Goal: Transaction & Acquisition: Purchase product/service

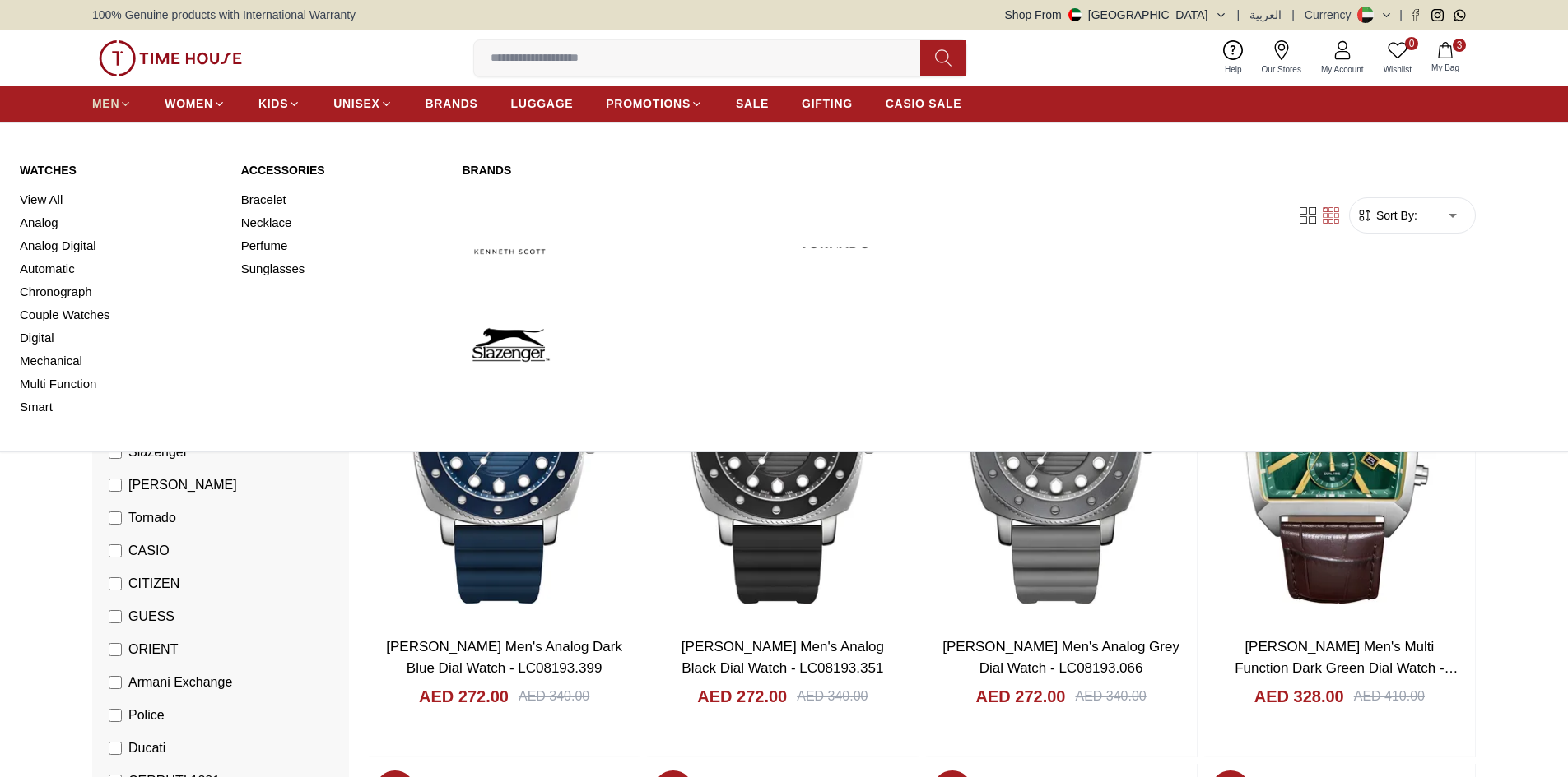
click at [109, 102] on span "MEN" at bounding box center [106, 104] width 27 height 17
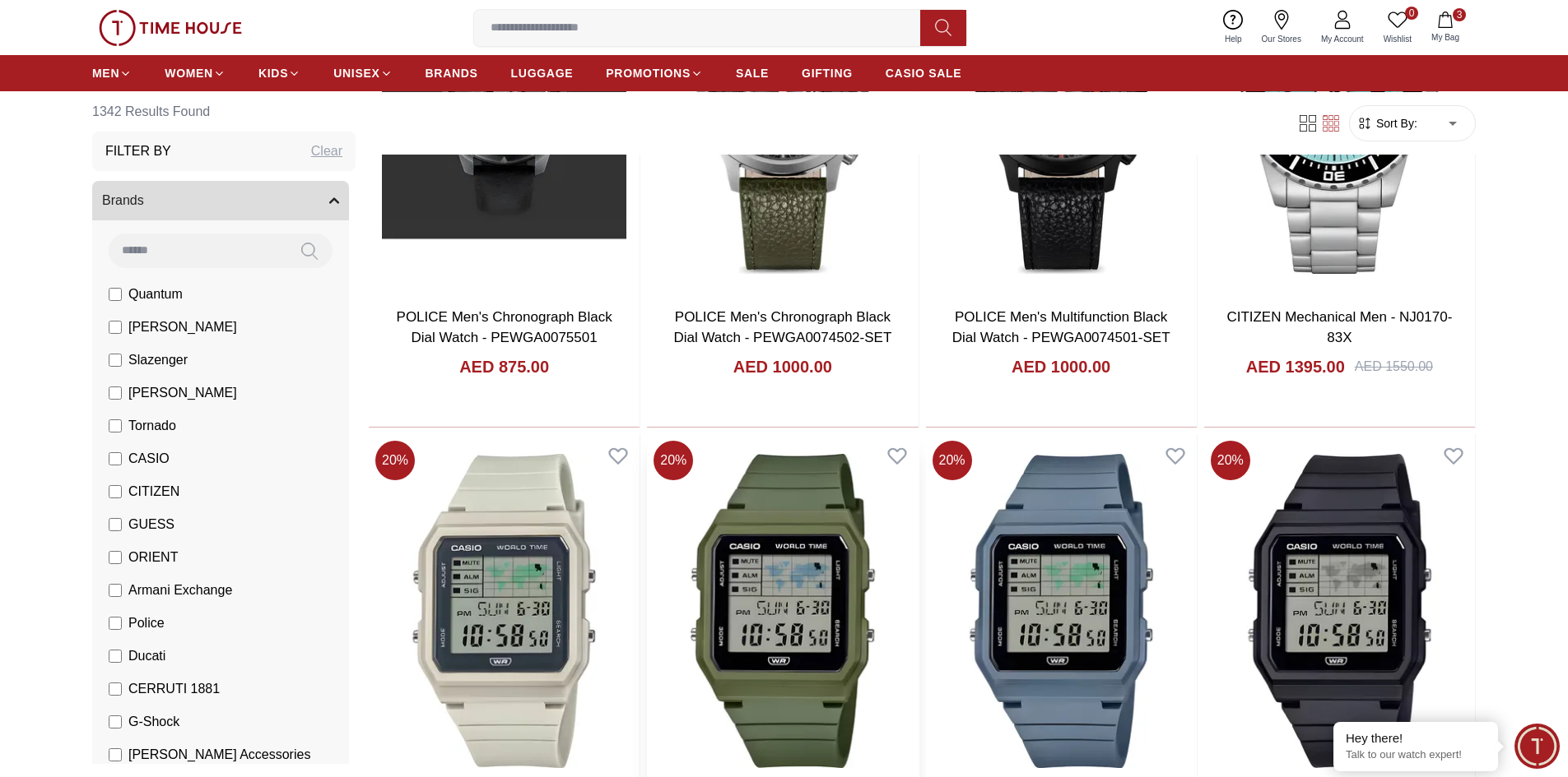
scroll to position [1562, 0]
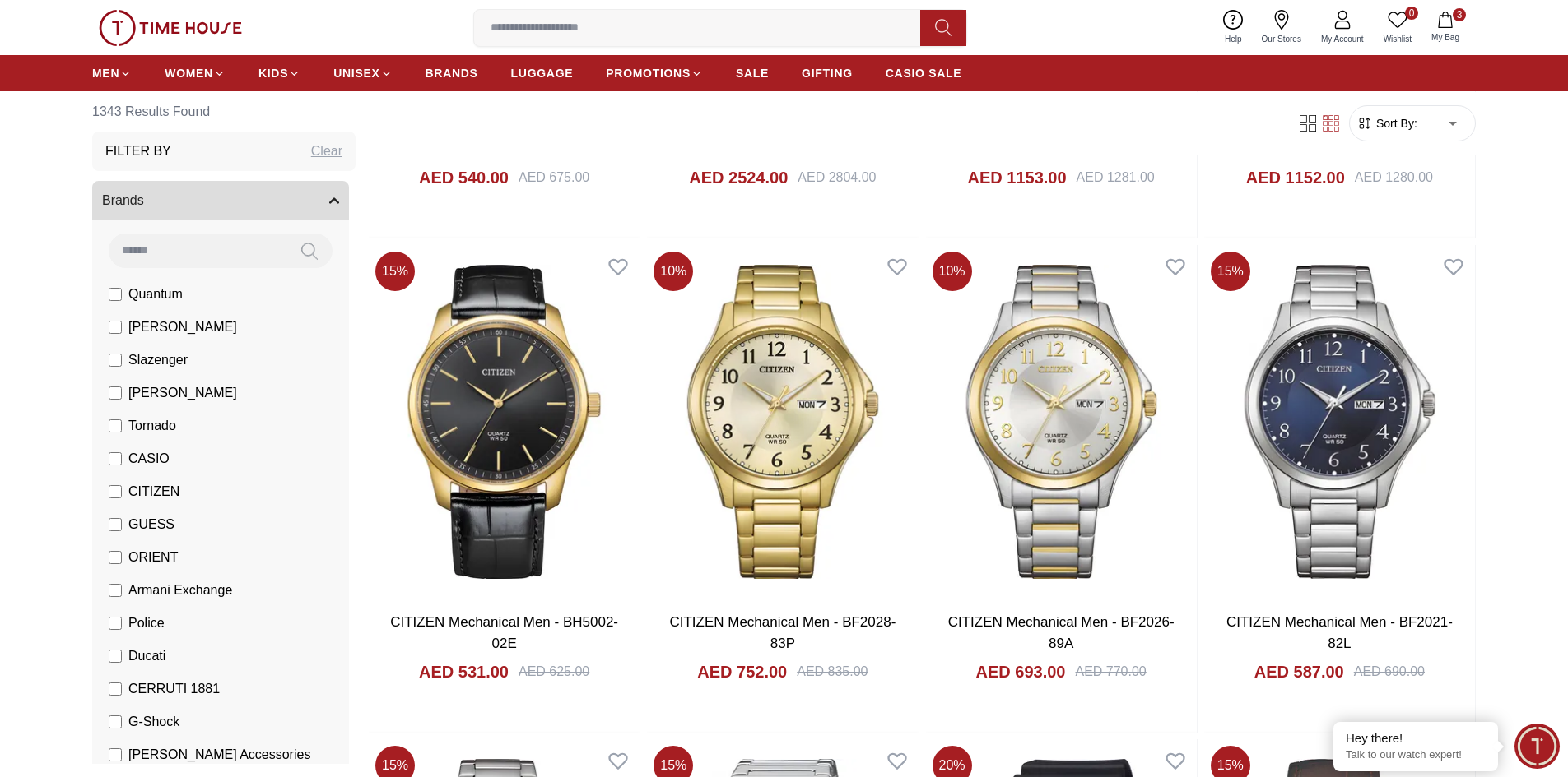
scroll to position [6497, 0]
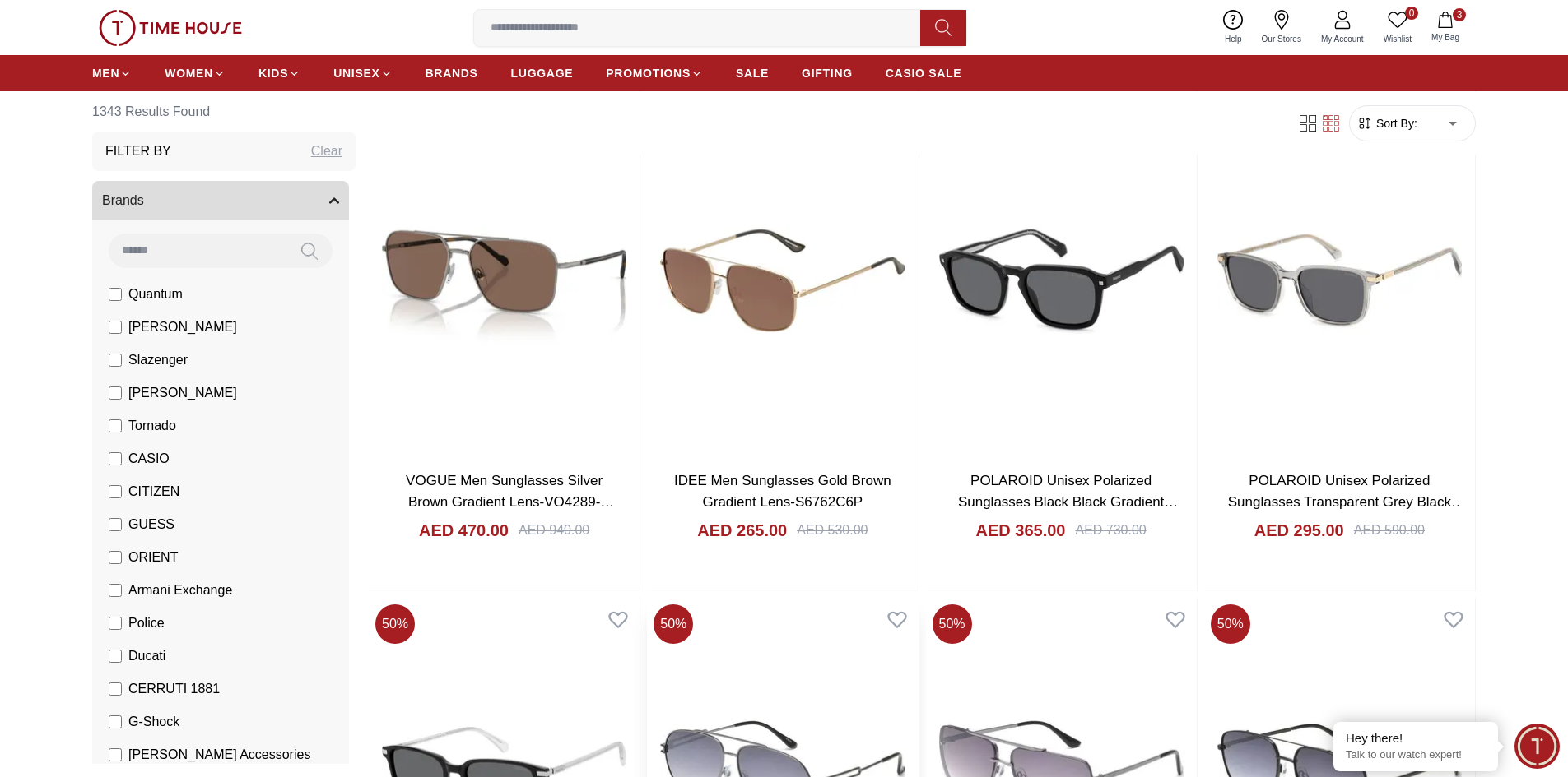
scroll to position [11187, 0]
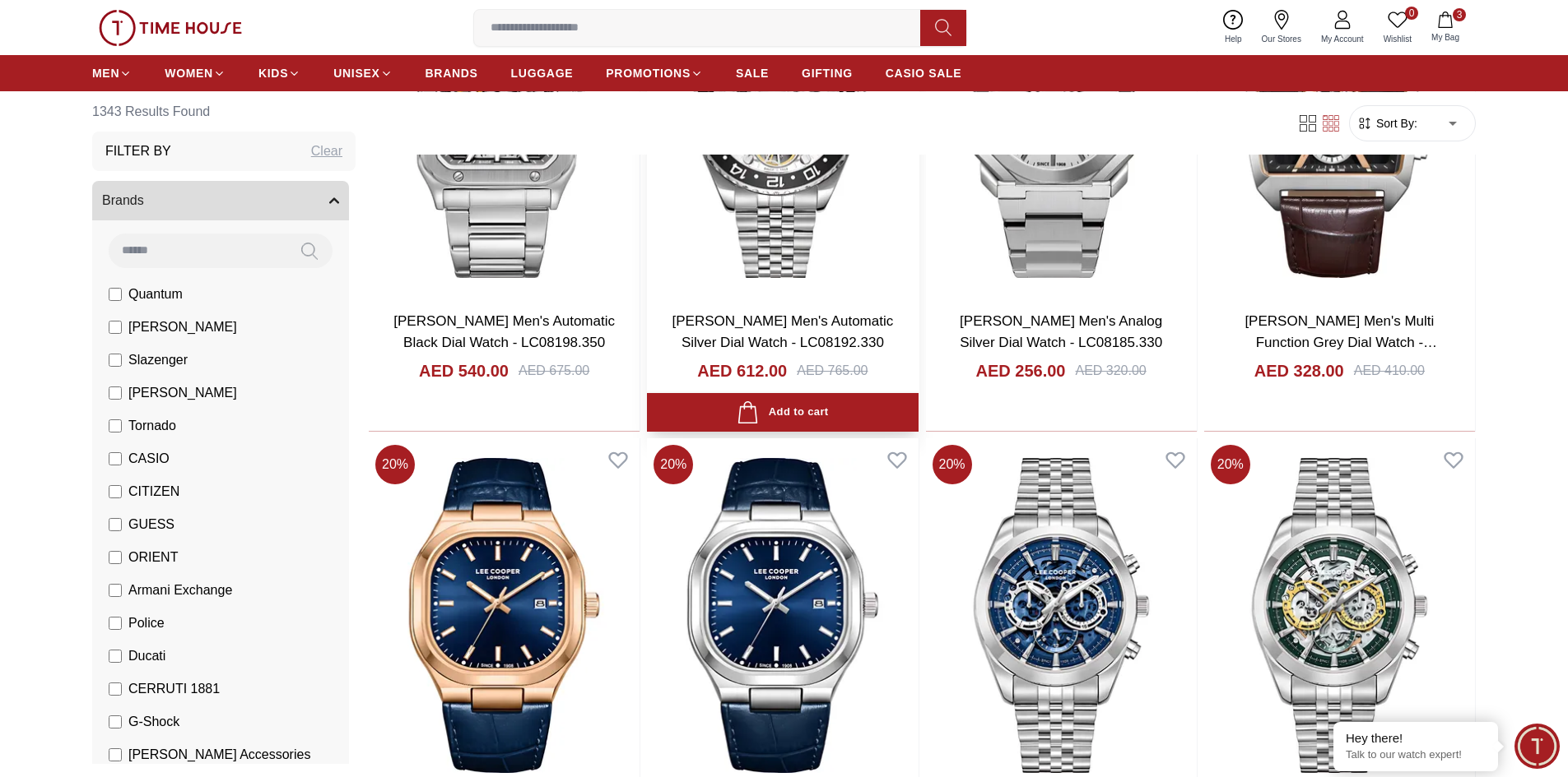
scroll to position [14229, 0]
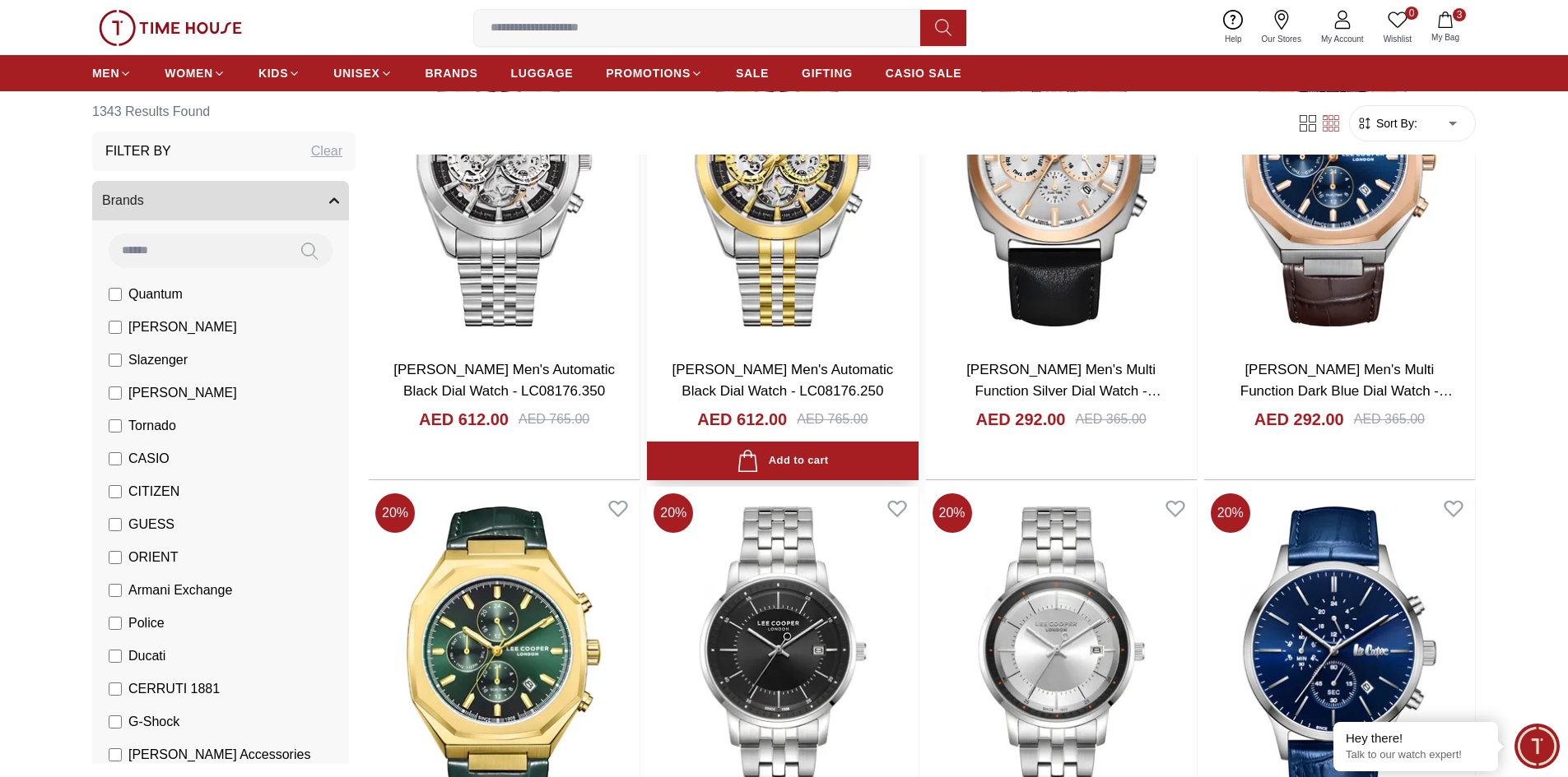
scroll to position [15381, 0]
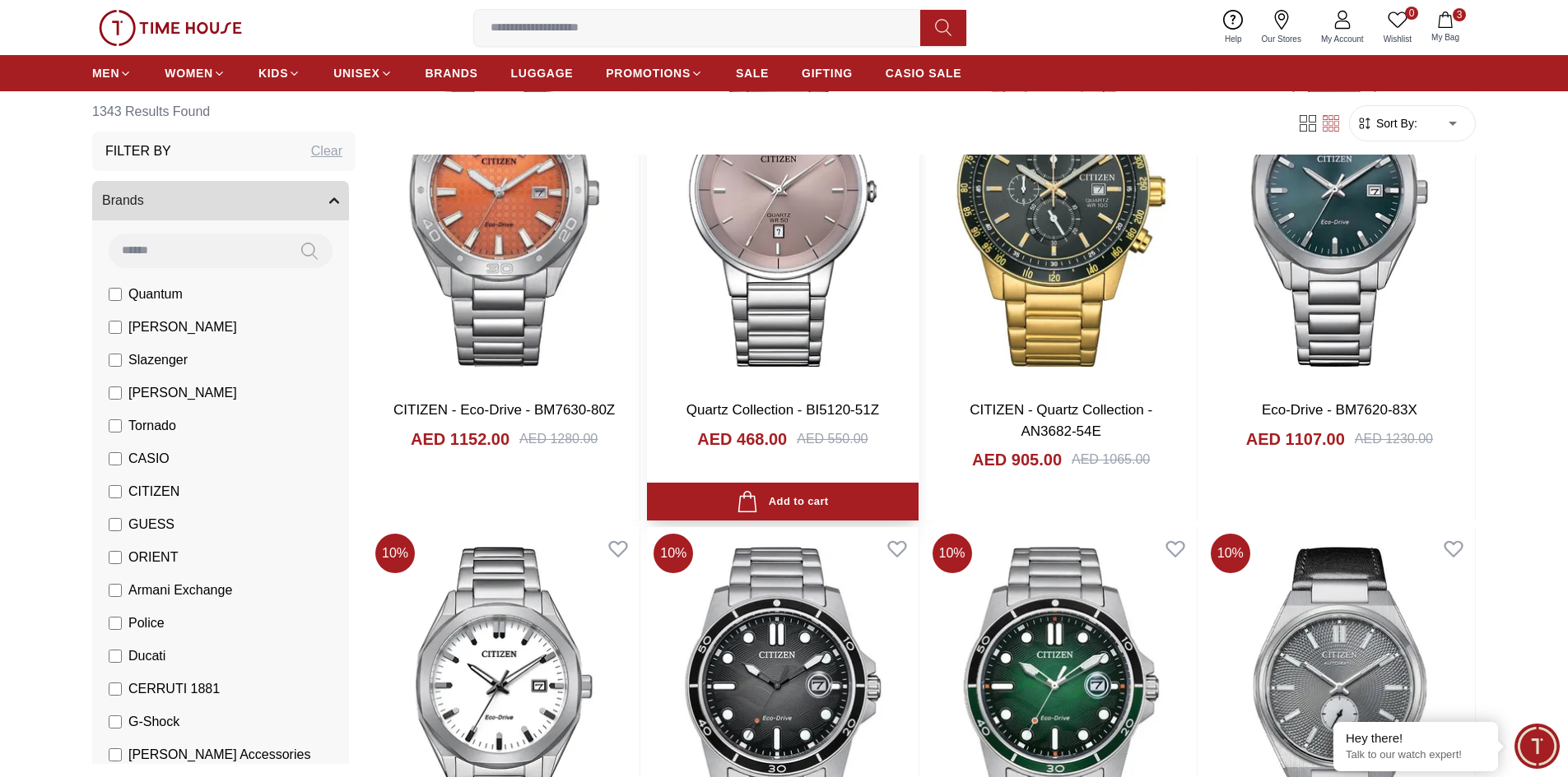
scroll to position [18952, 0]
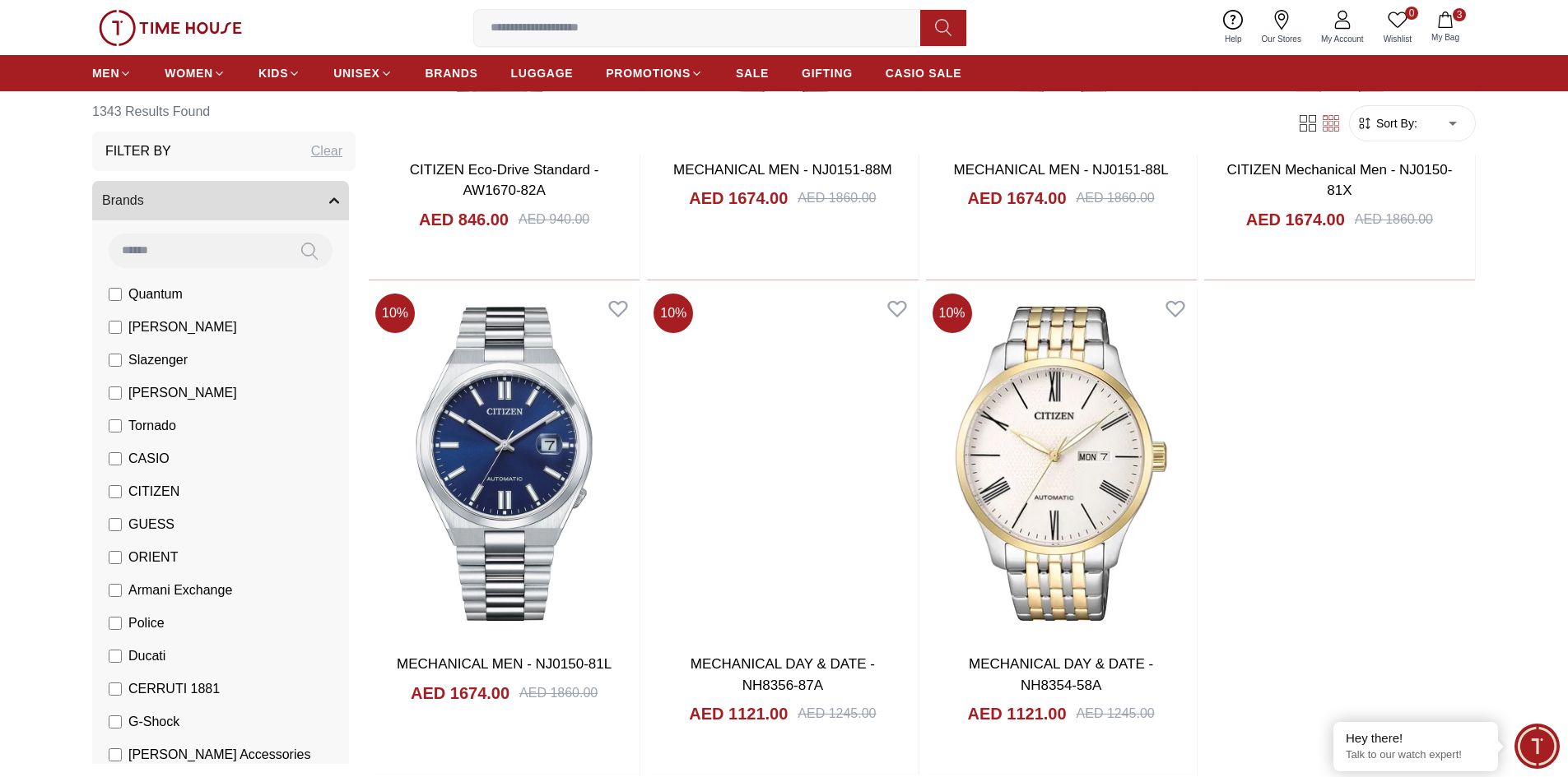
scroll to position [21584, 0]
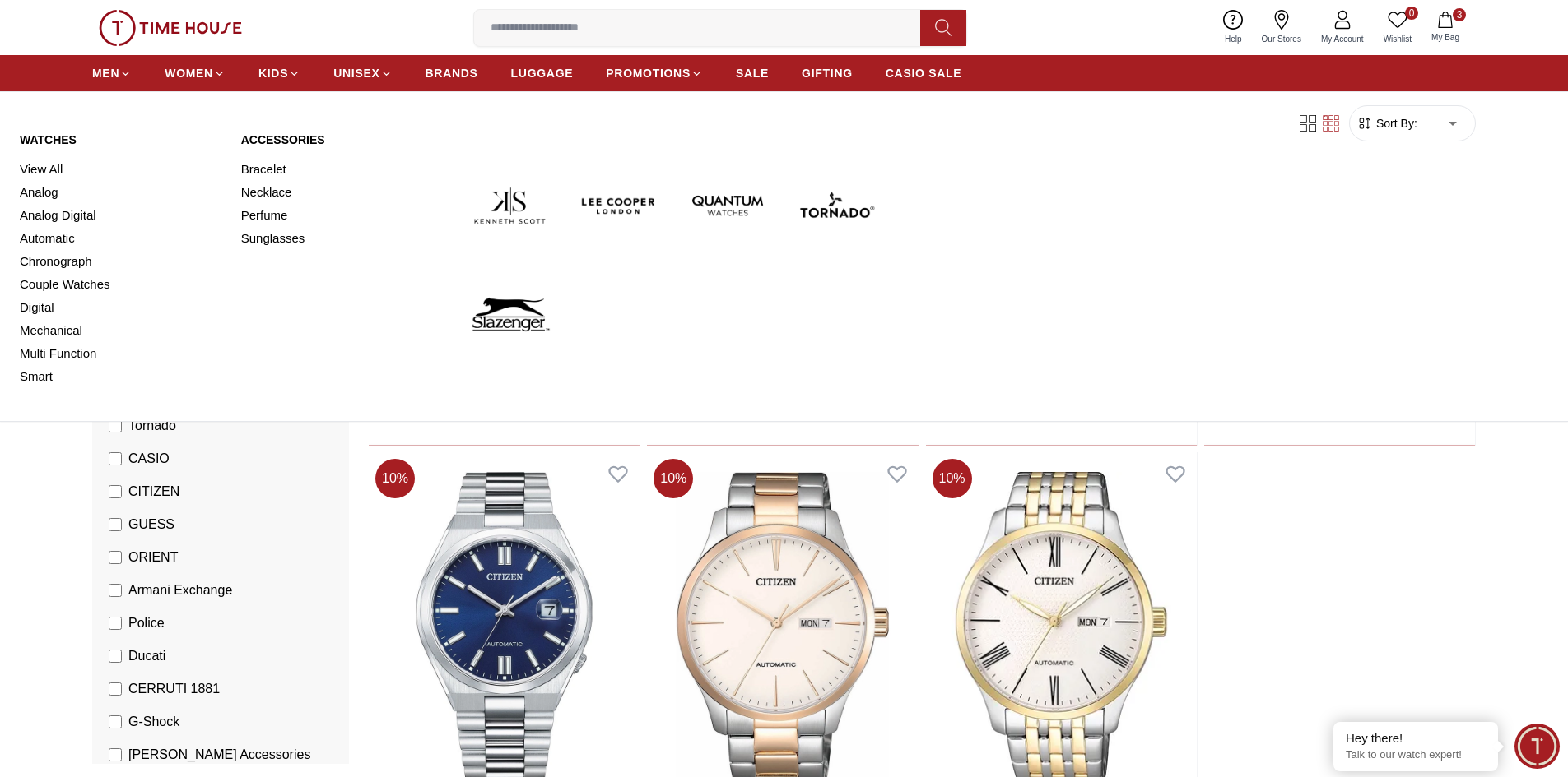
click at [518, 202] on img at bounding box center [509, 206] width 95 height 95
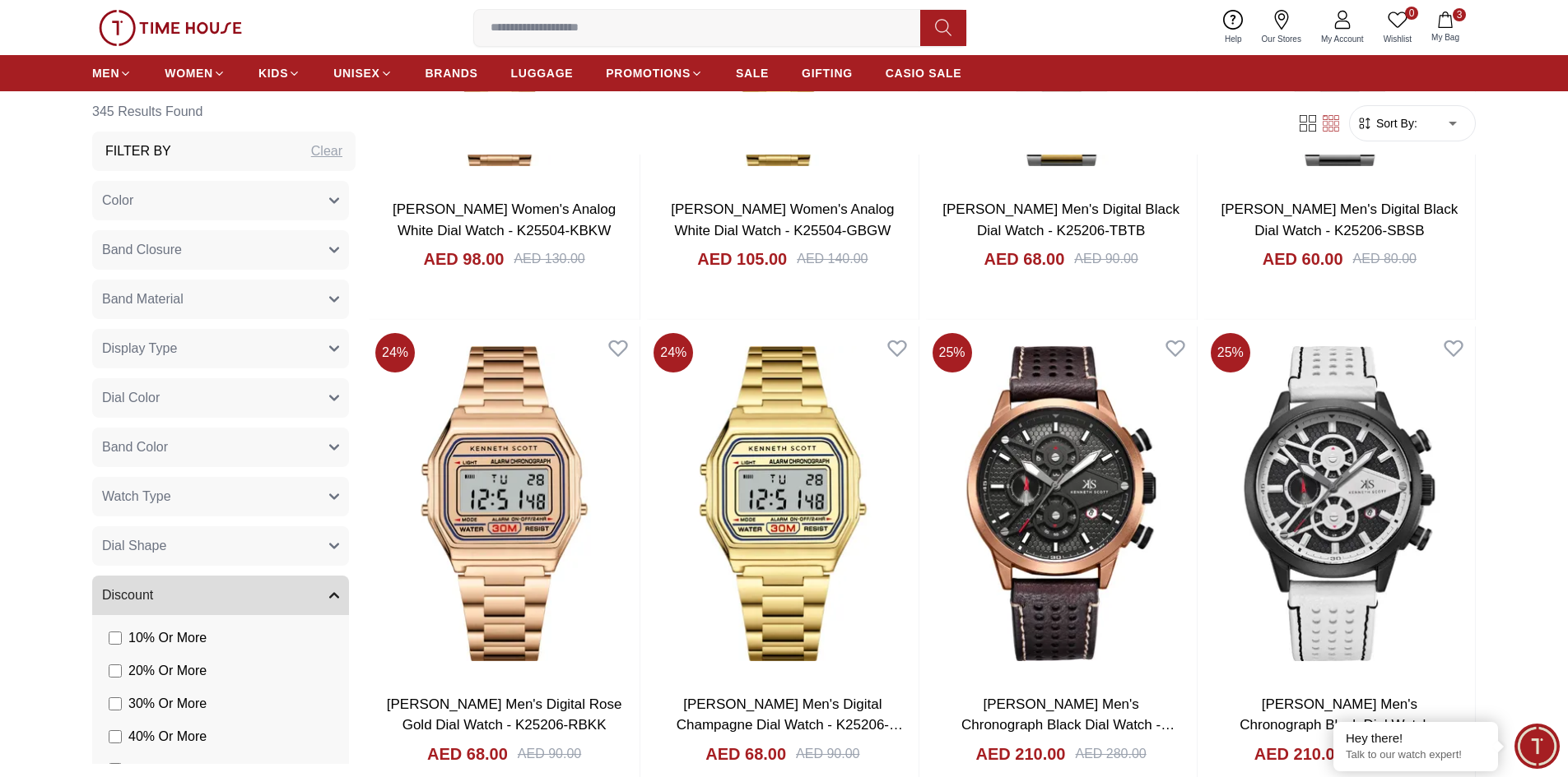
scroll to position [2797, 0]
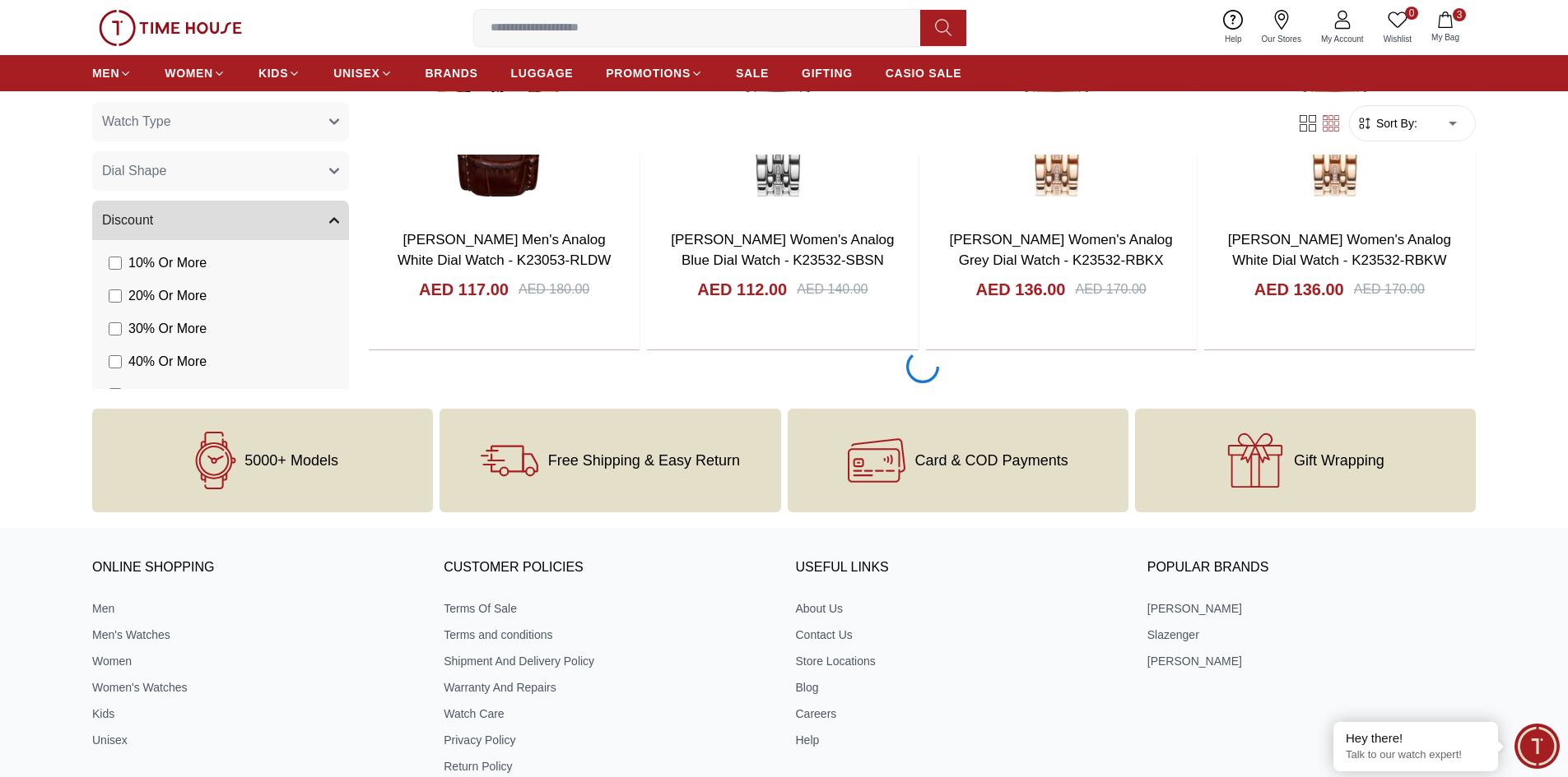
scroll to position [5593, 0]
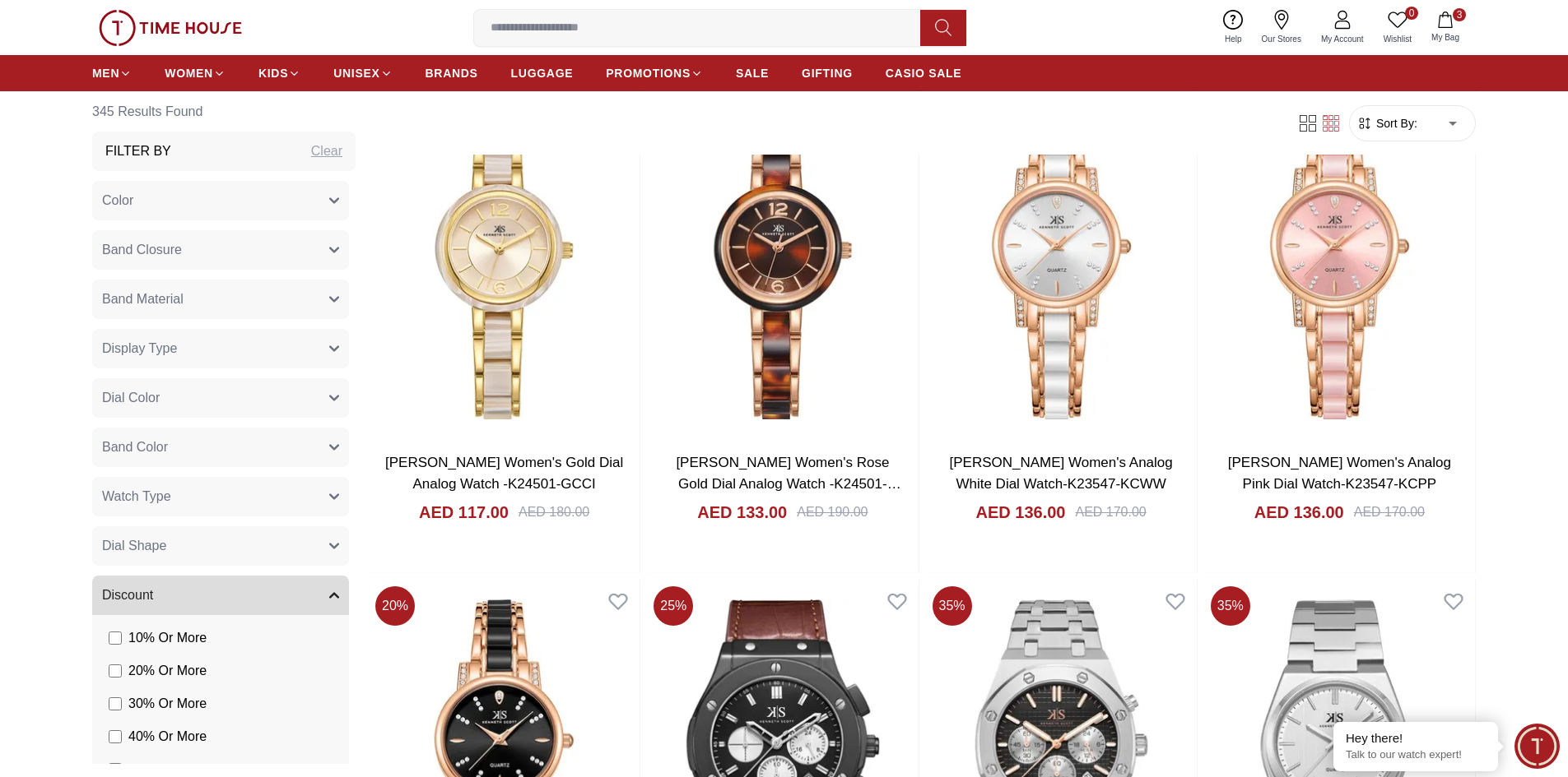
scroll to position [9870, 0]
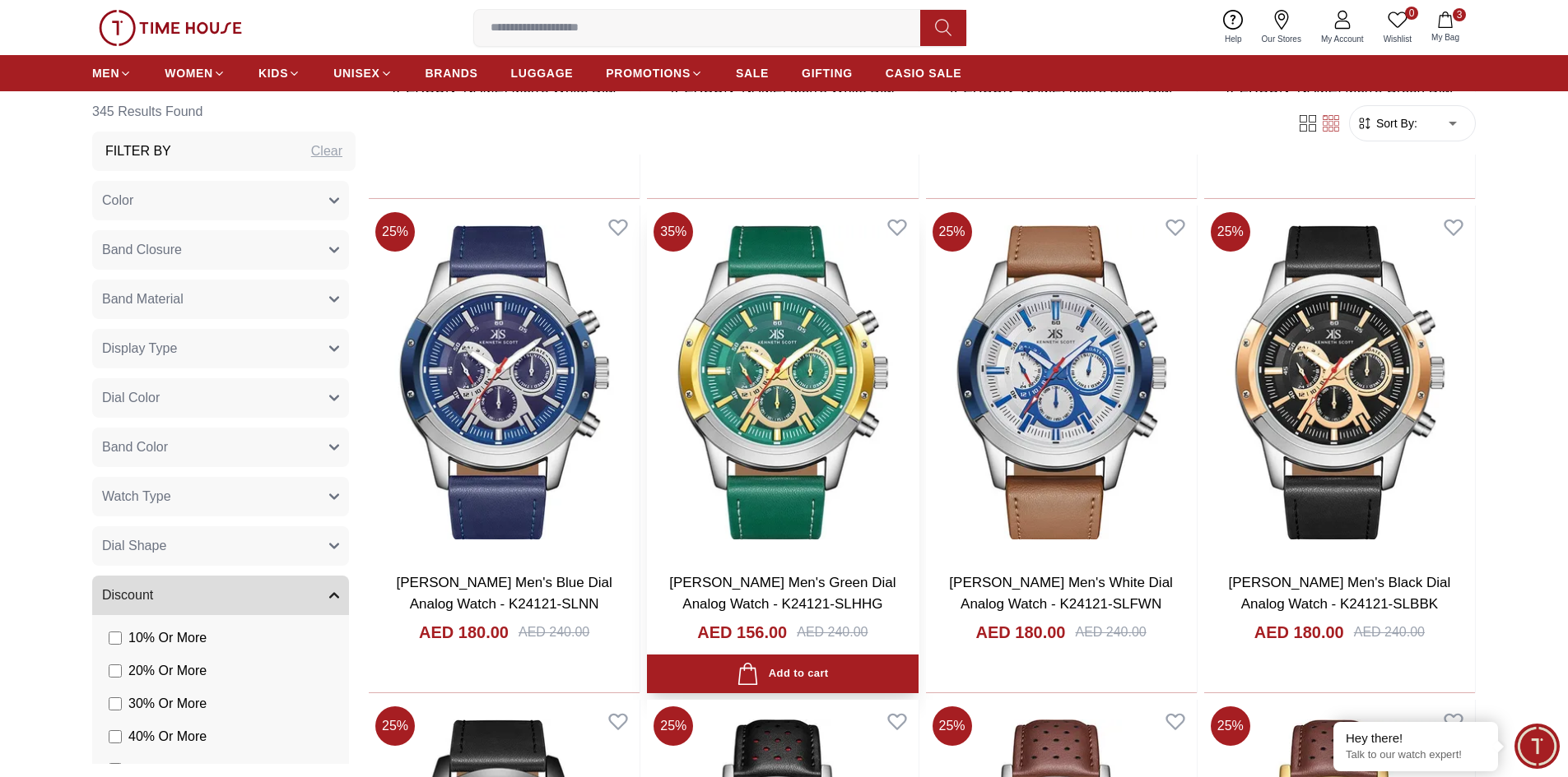
scroll to position [12150, 0]
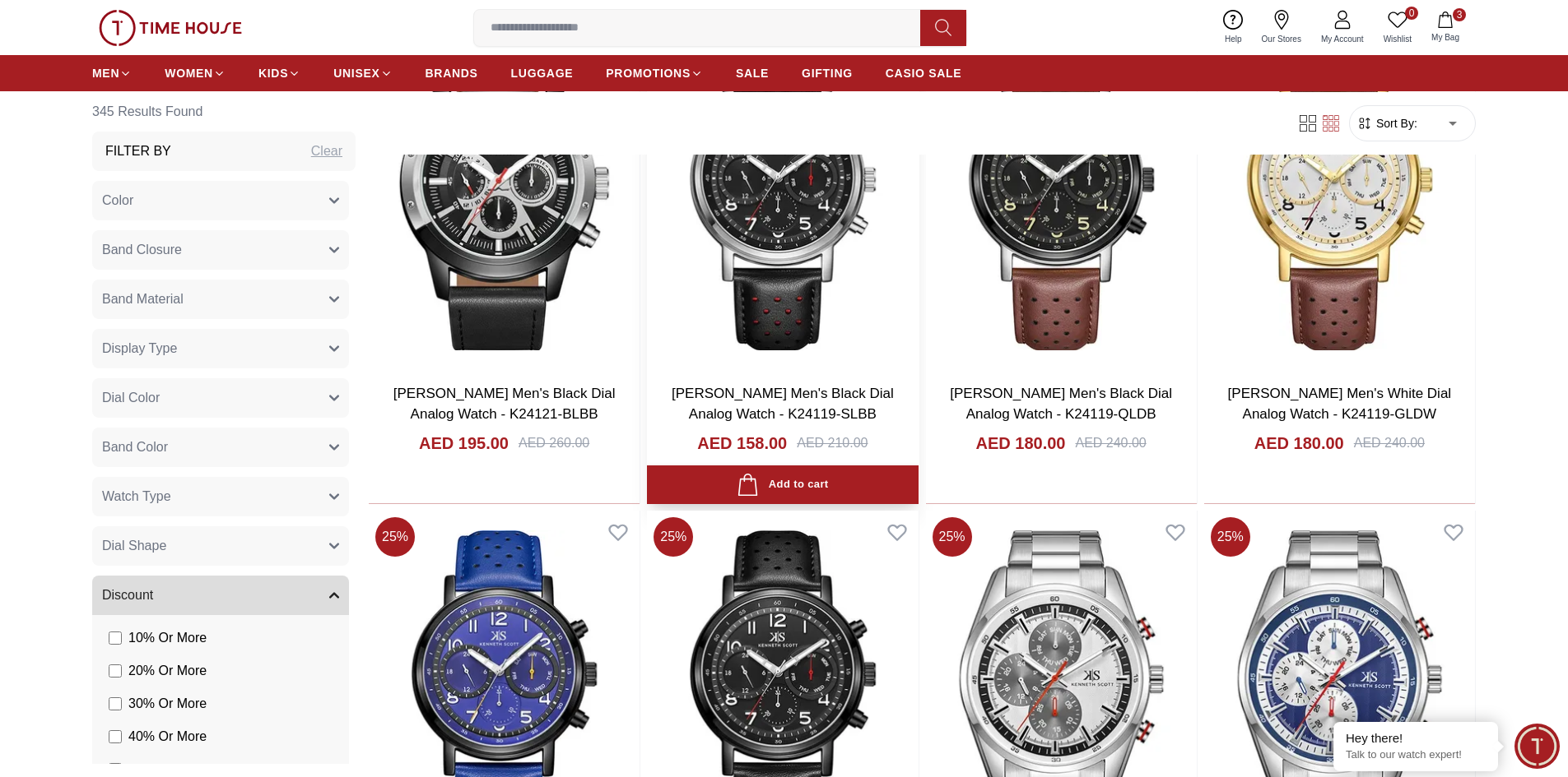
scroll to position [13054, 0]
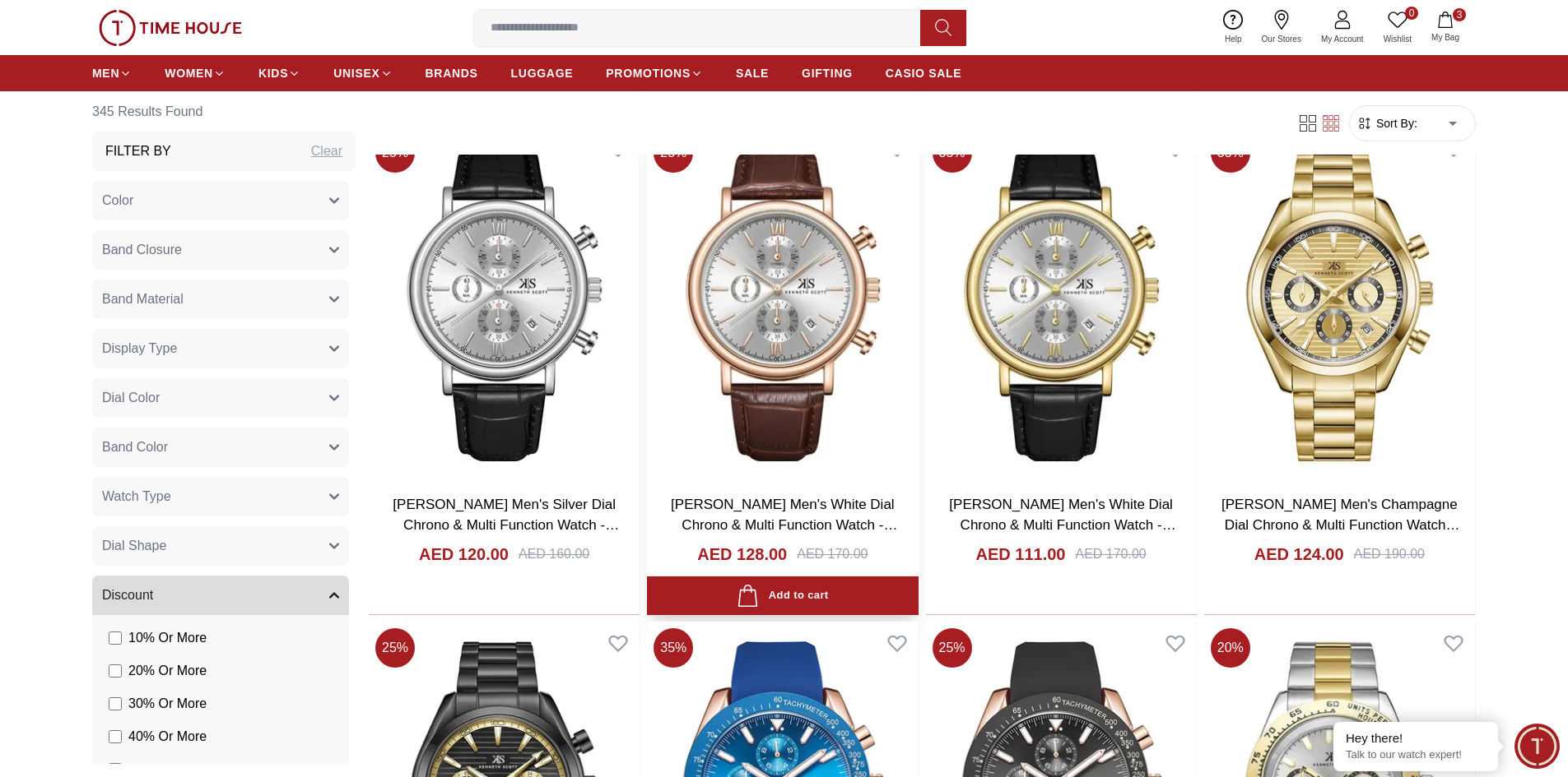
scroll to position [17495, 0]
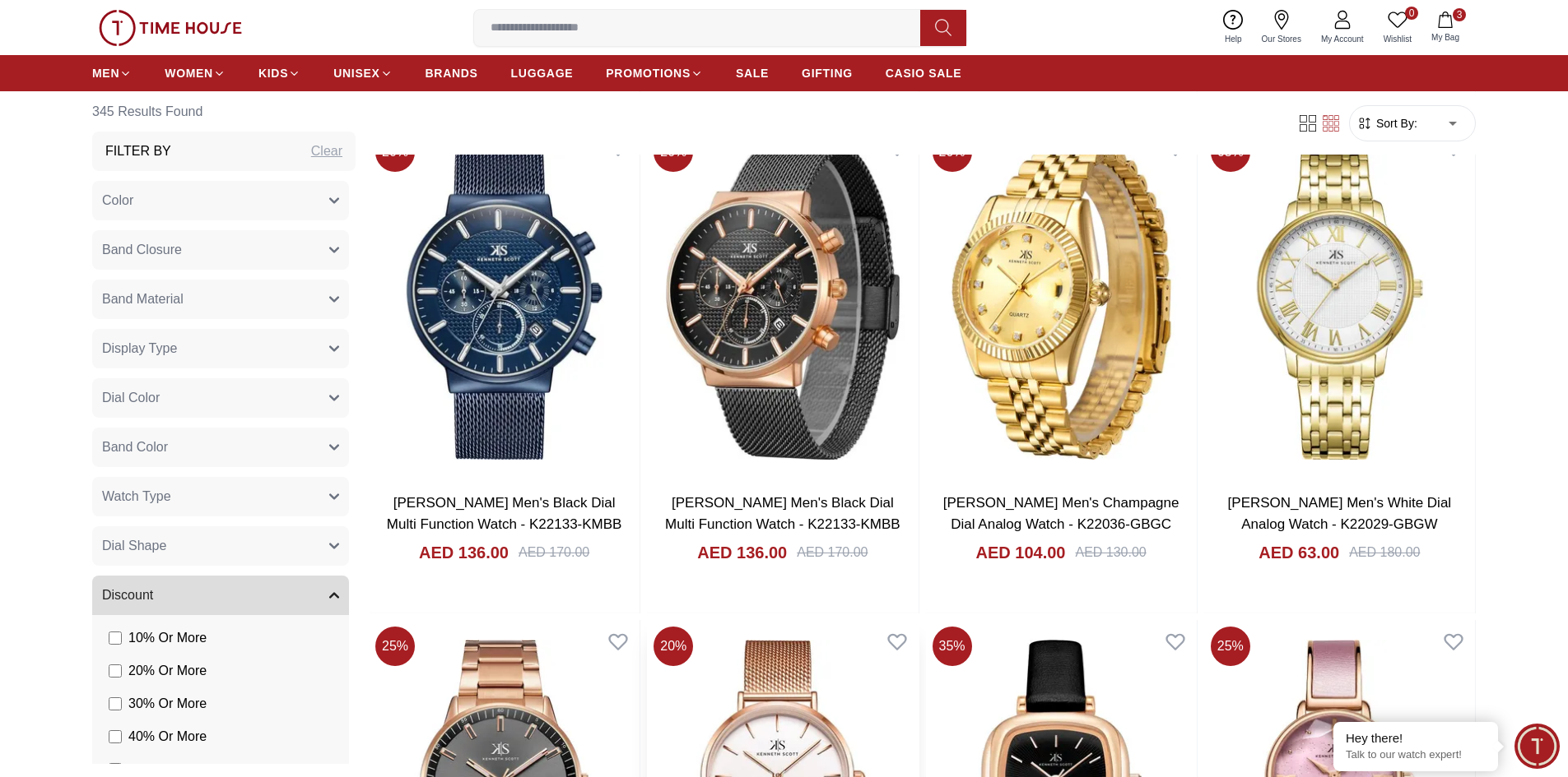
scroll to position [19058, 0]
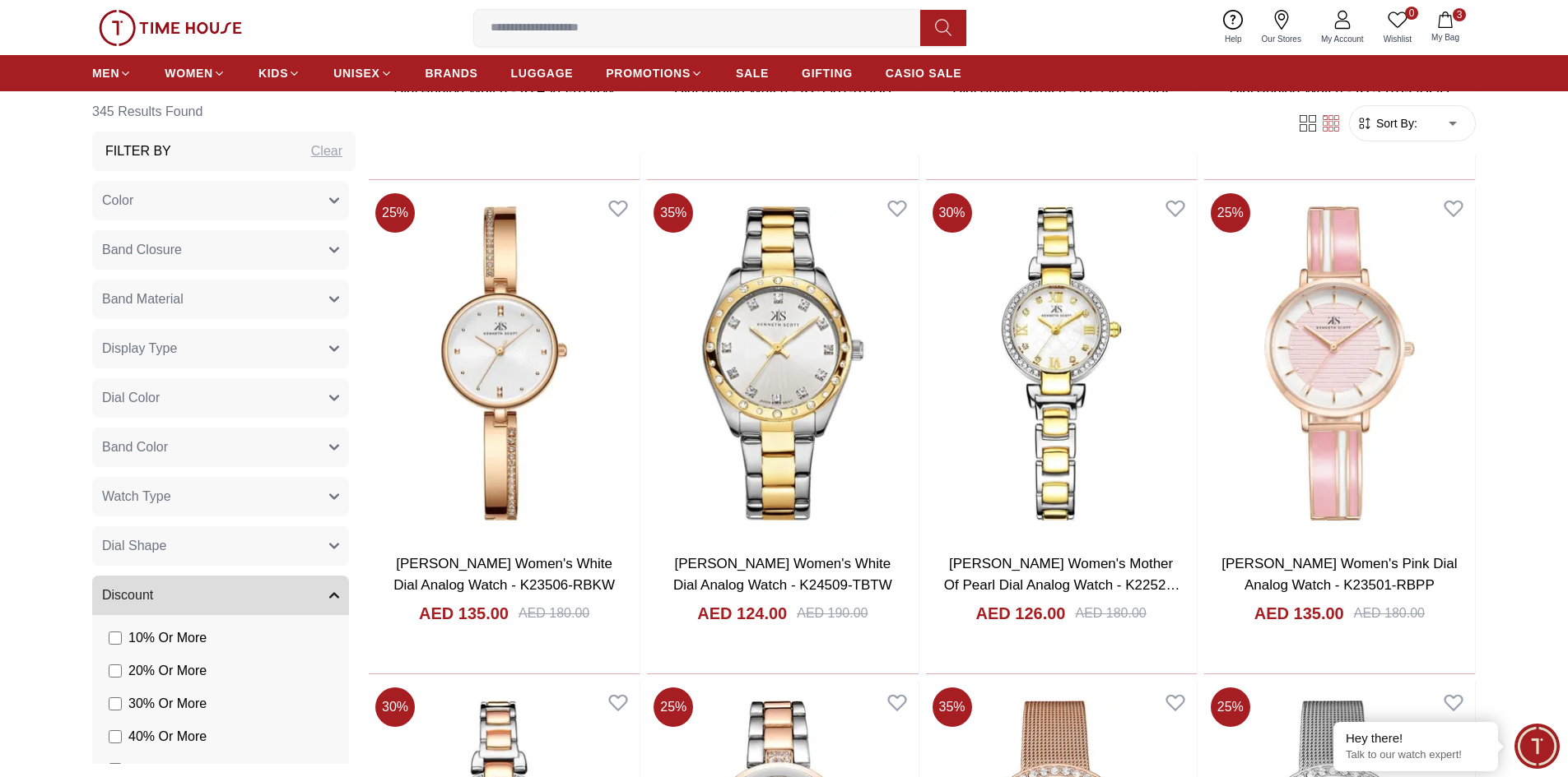
scroll to position [22102, 0]
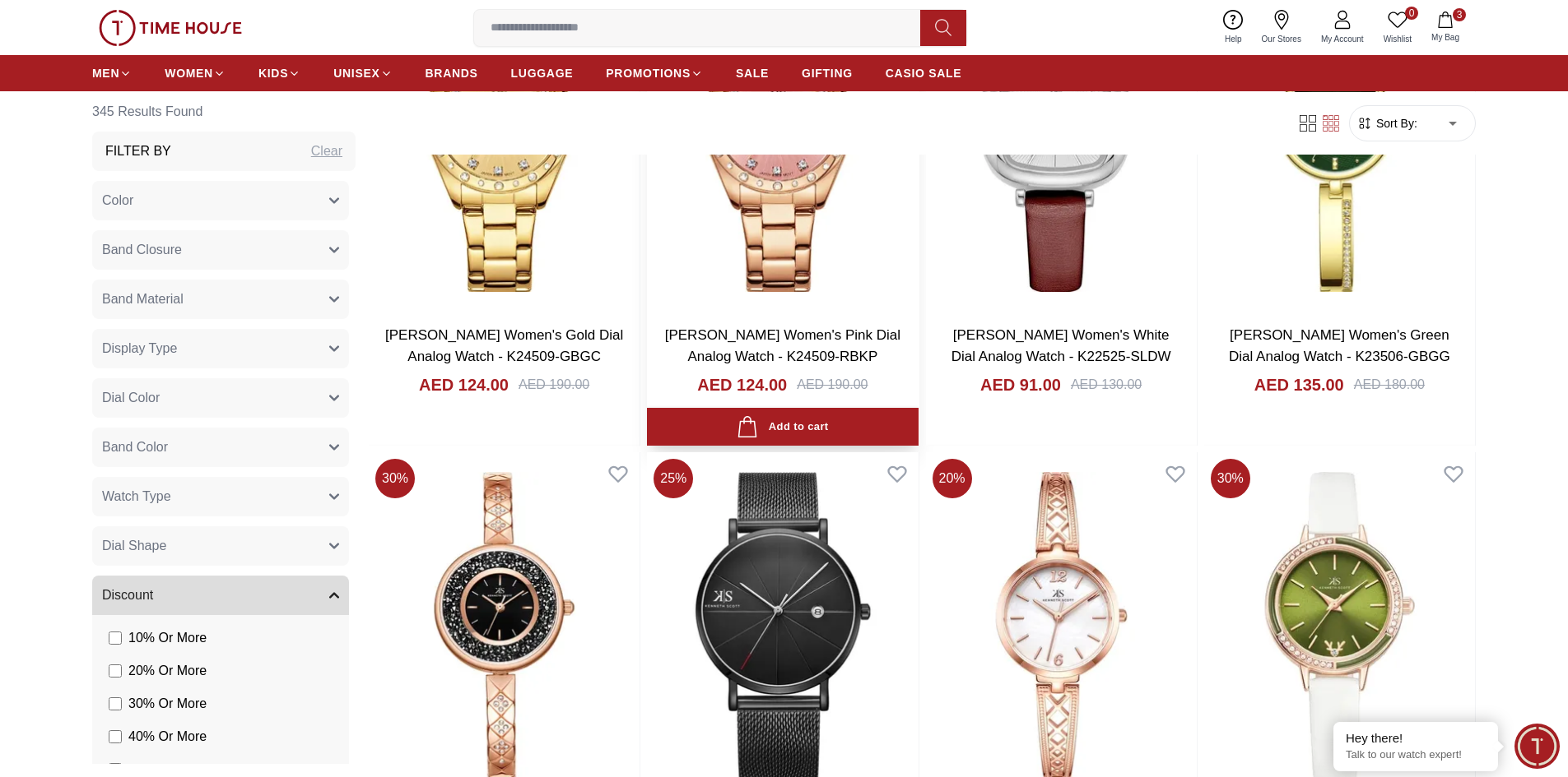
scroll to position [24076, 0]
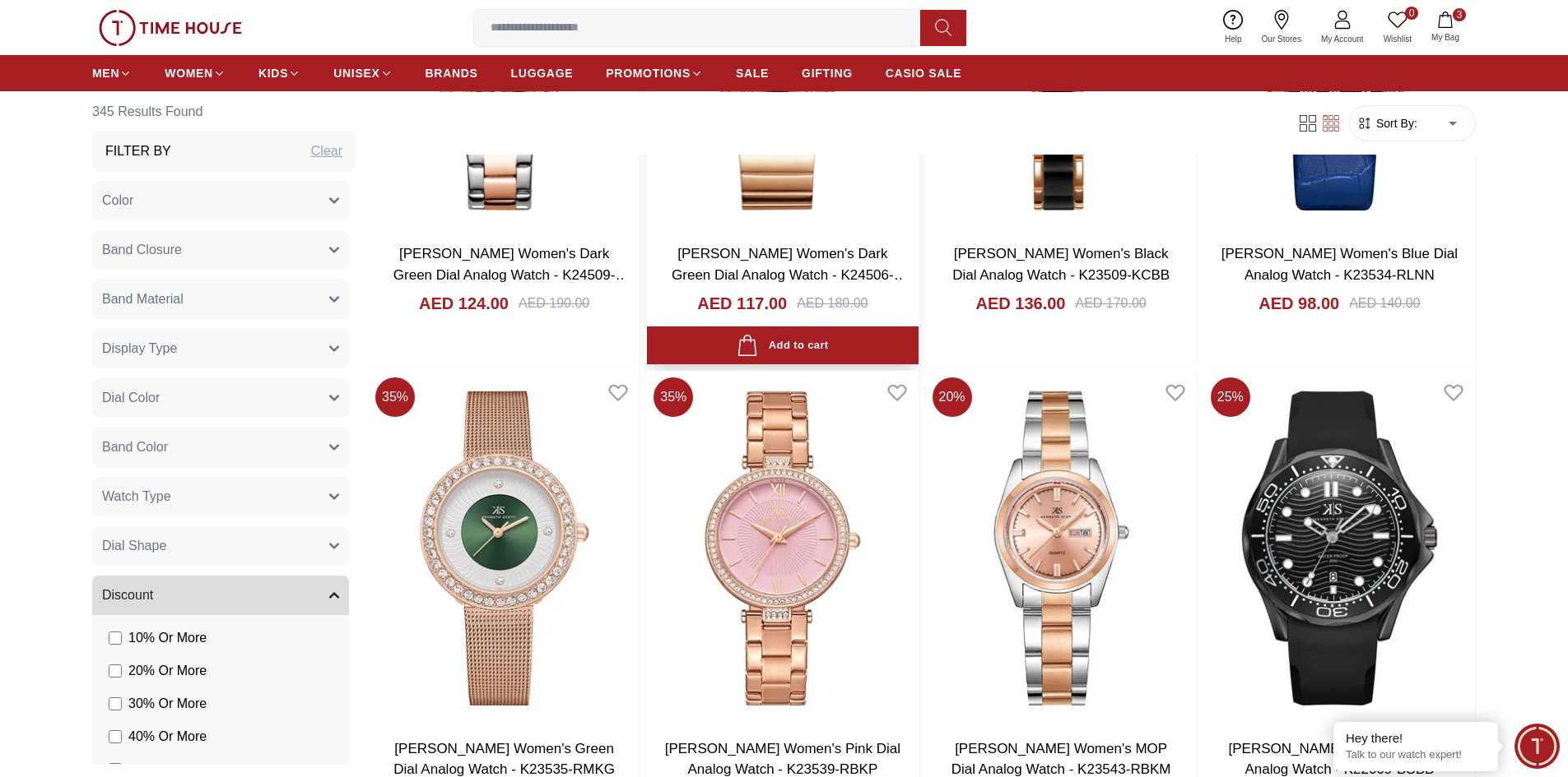
scroll to position [25062, 0]
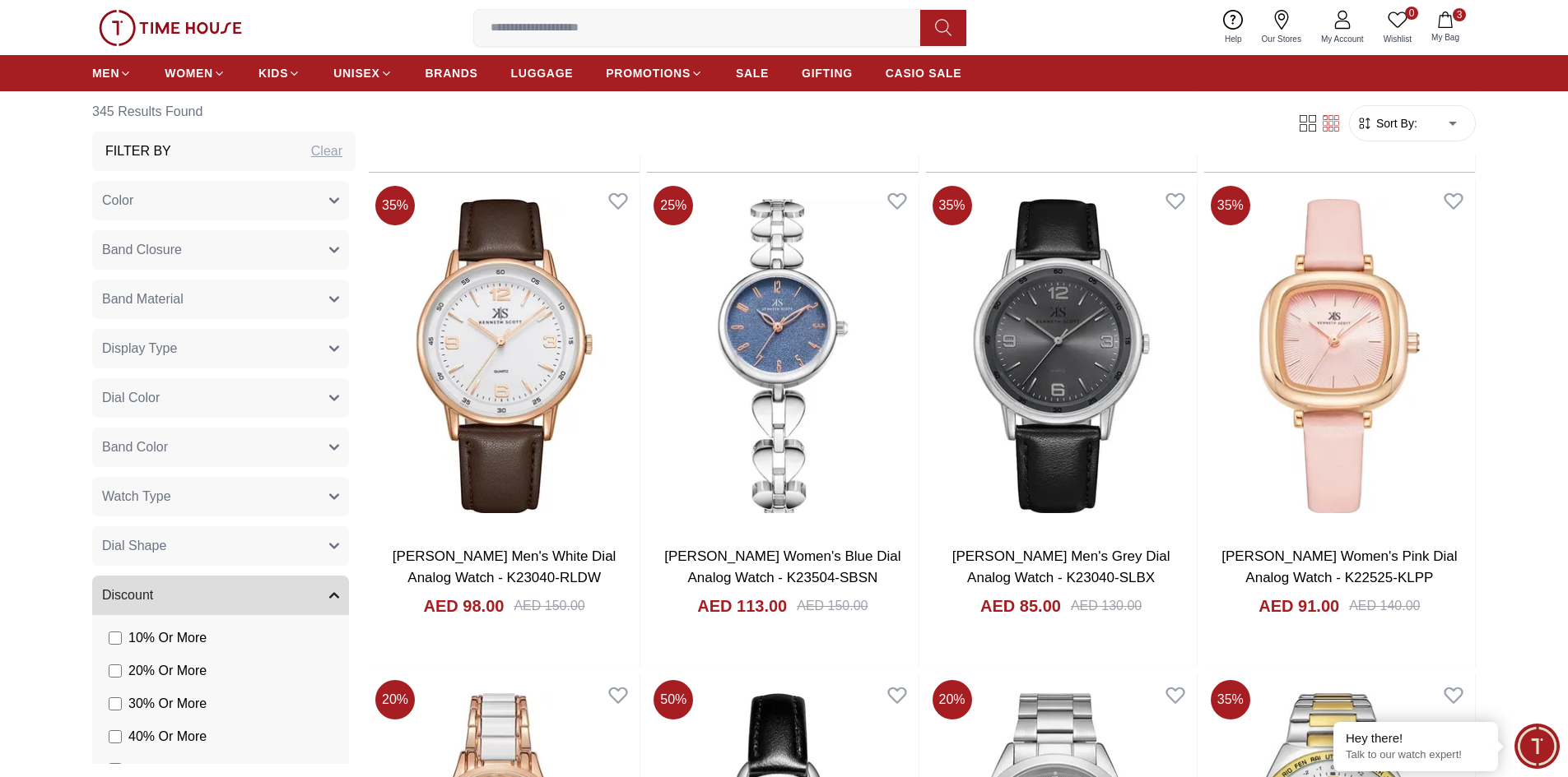
scroll to position [29011, 0]
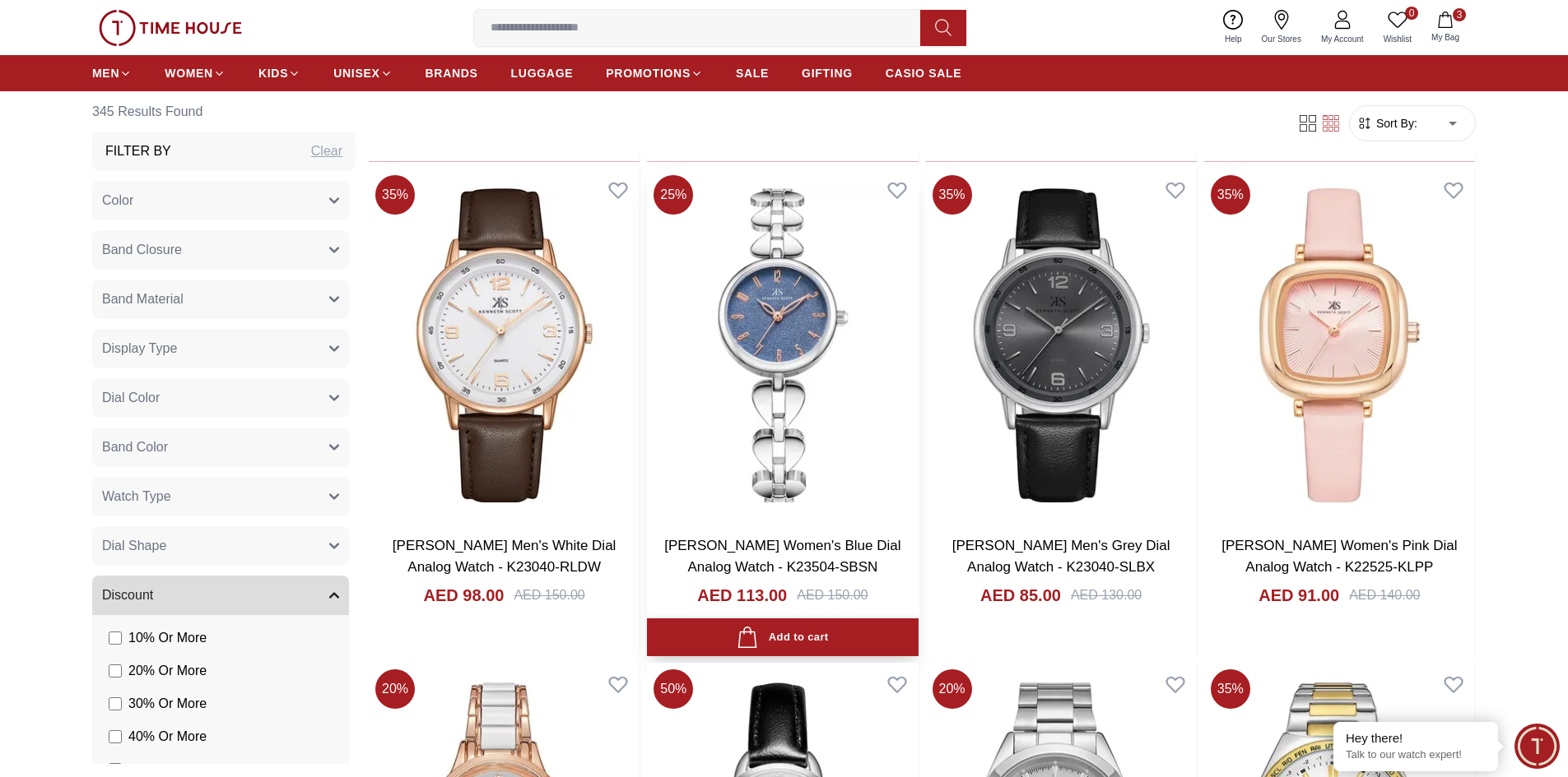
click at [826, 639] on div "Add to cart" at bounding box center [782, 638] width 92 height 22
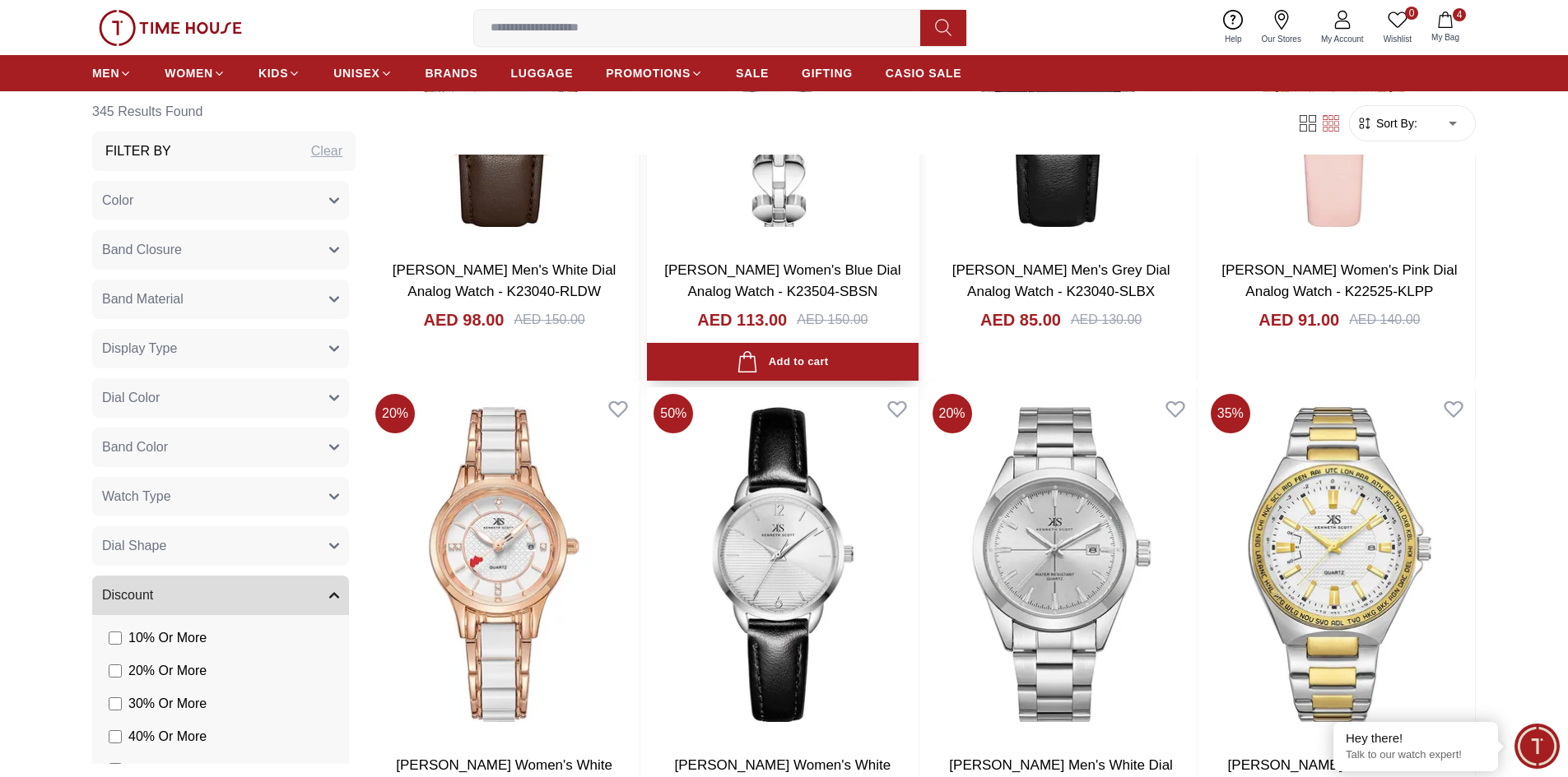
scroll to position [29340, 0]
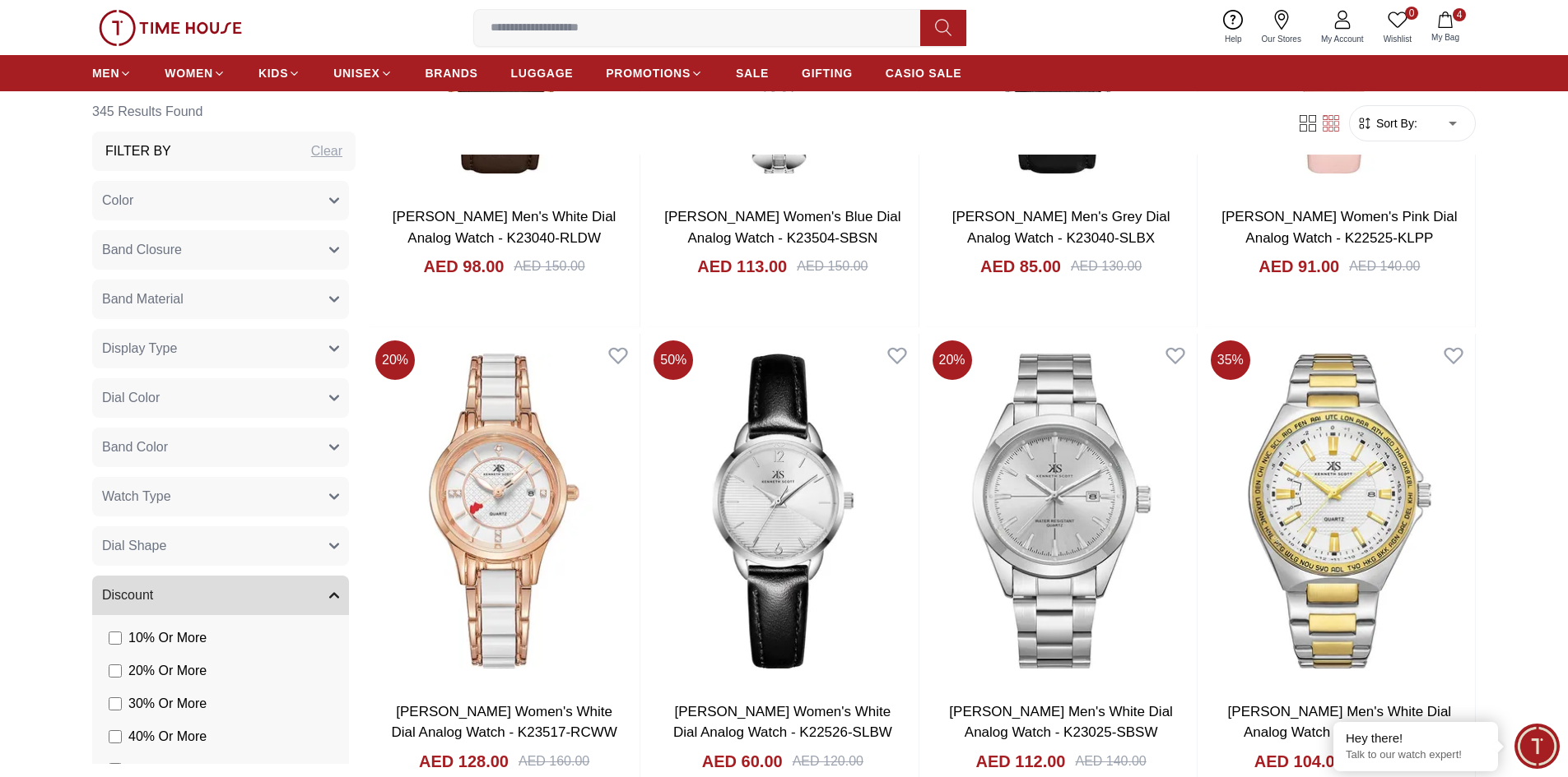
click at [1446, 18] on icon "button" at bounding box center [1445, 20] width 17 height 17
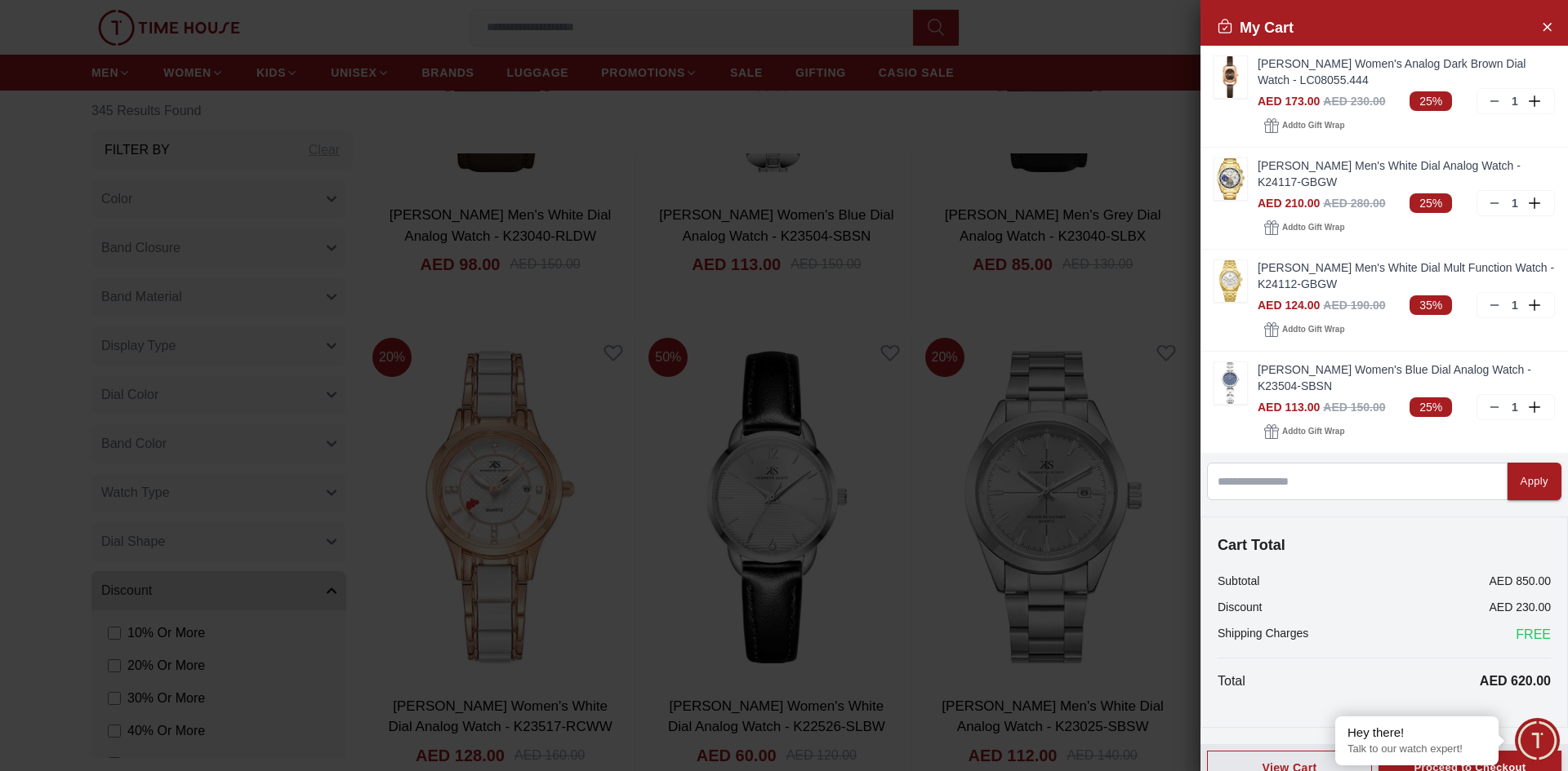
click at [1136, 114] on div at bounding box center [784, 385] width 1568 height 771
click at [1108, 243] on div at bounding box center [784, 385] width 1568 height 771
click at [1105, 34] on div at bounding box center [784, 385] width 1568 height 771
click at [1541, 26] on button "Close Account" at bounding box center [1547, 26] width 26 height 26
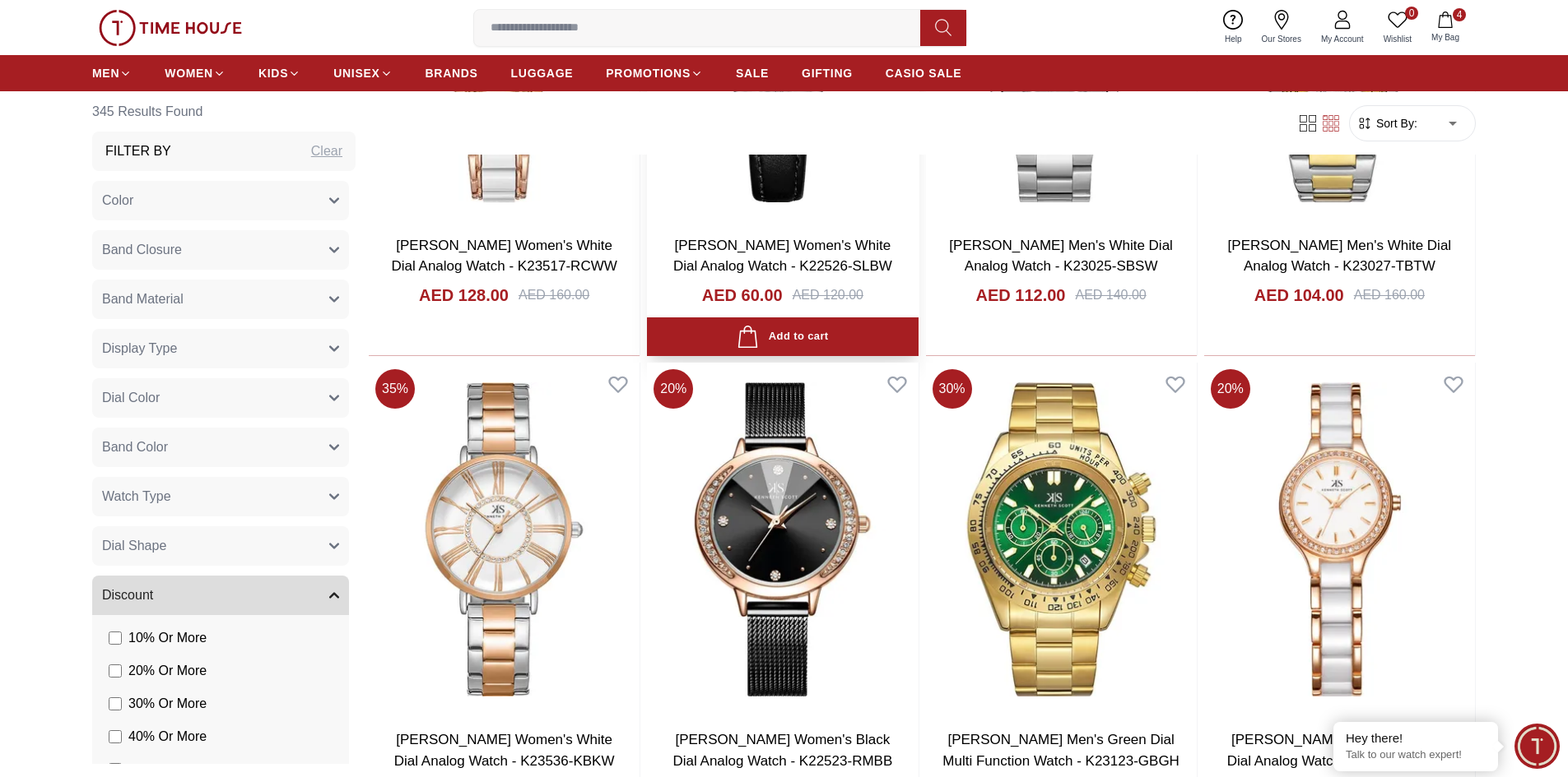
scroll to position [29833, 0]
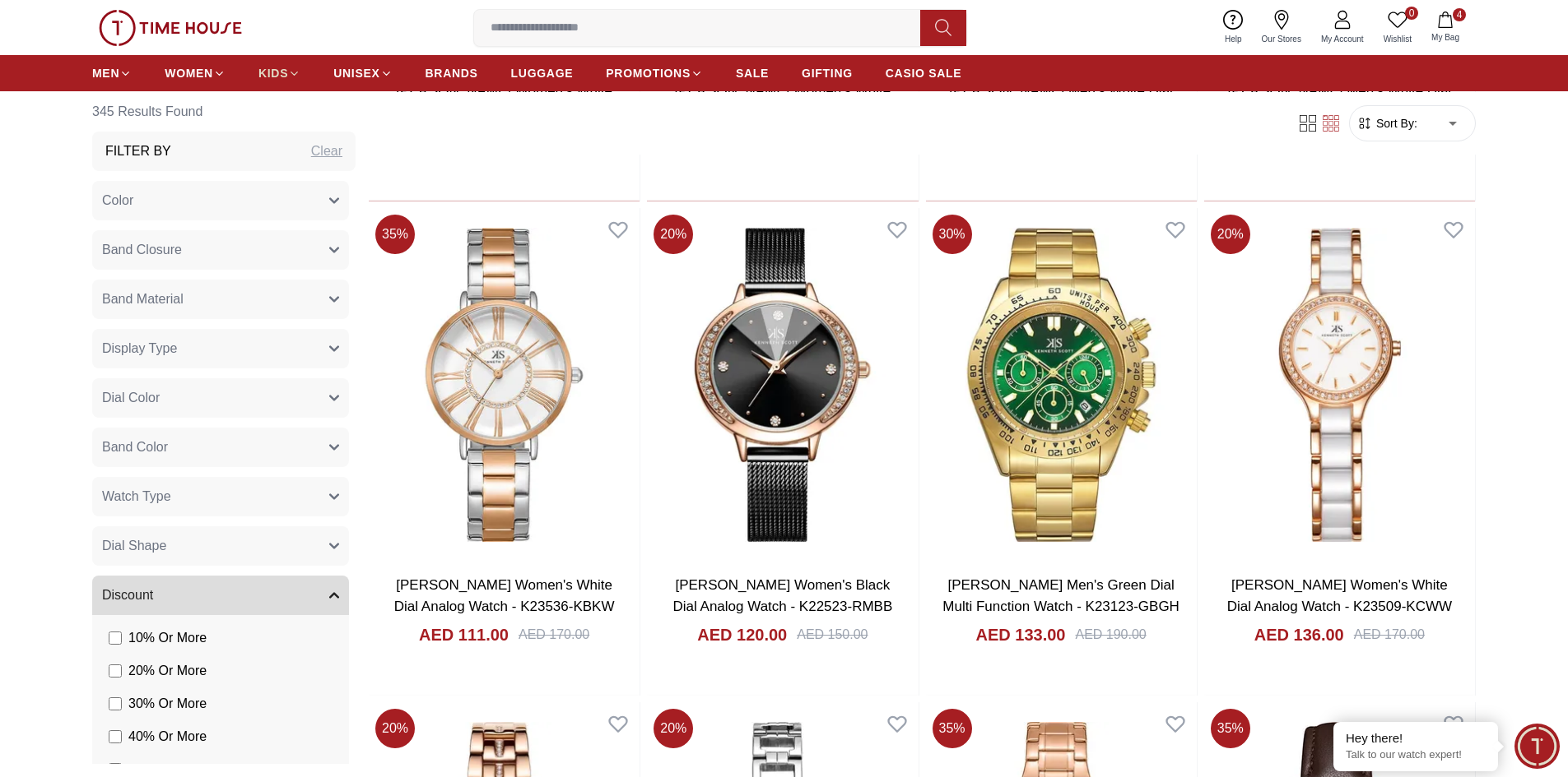
scroll to position [29669, 0]
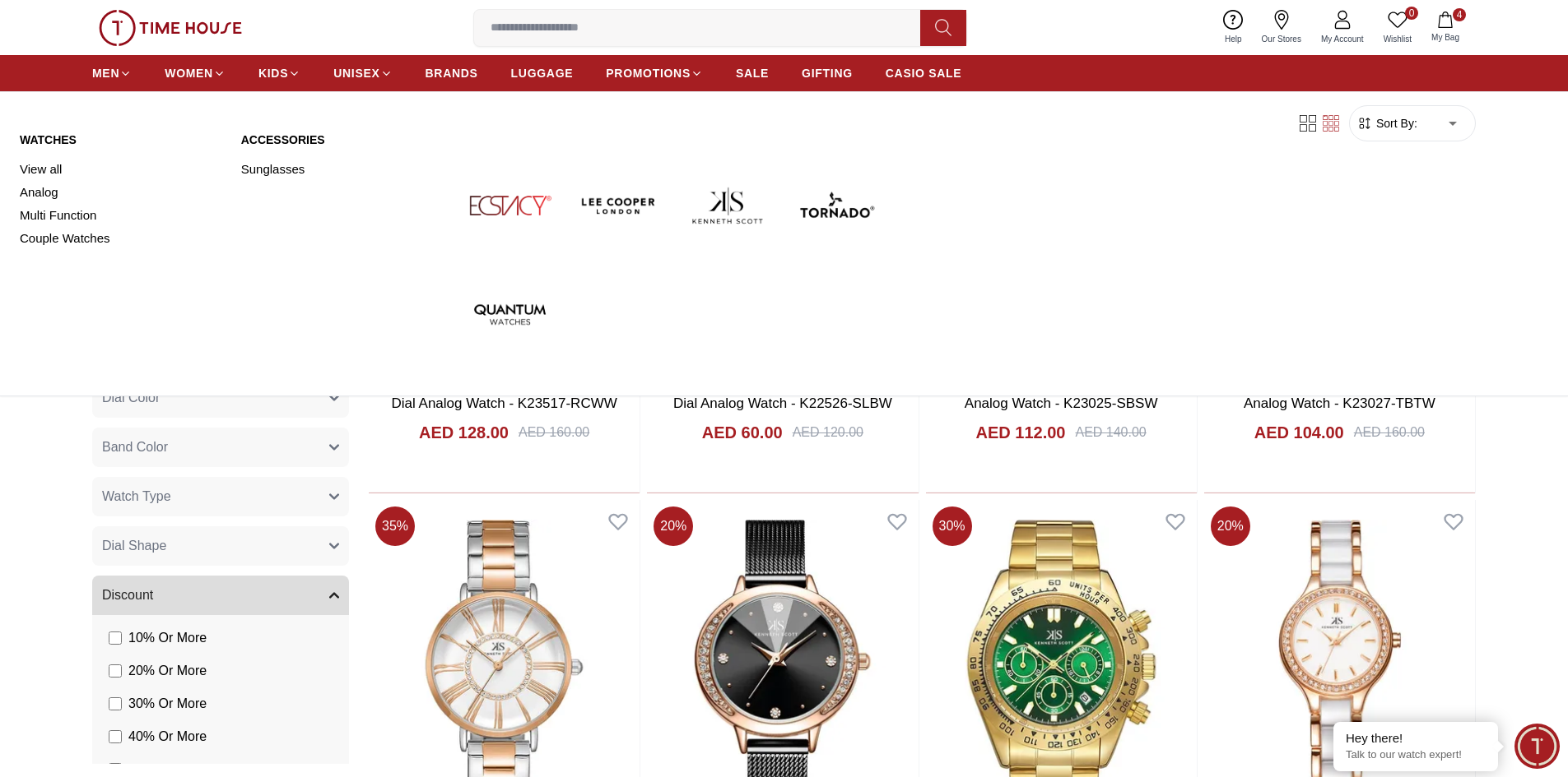
click at [632, 200] on img at bounding box center [618, 206] width 95 height 95
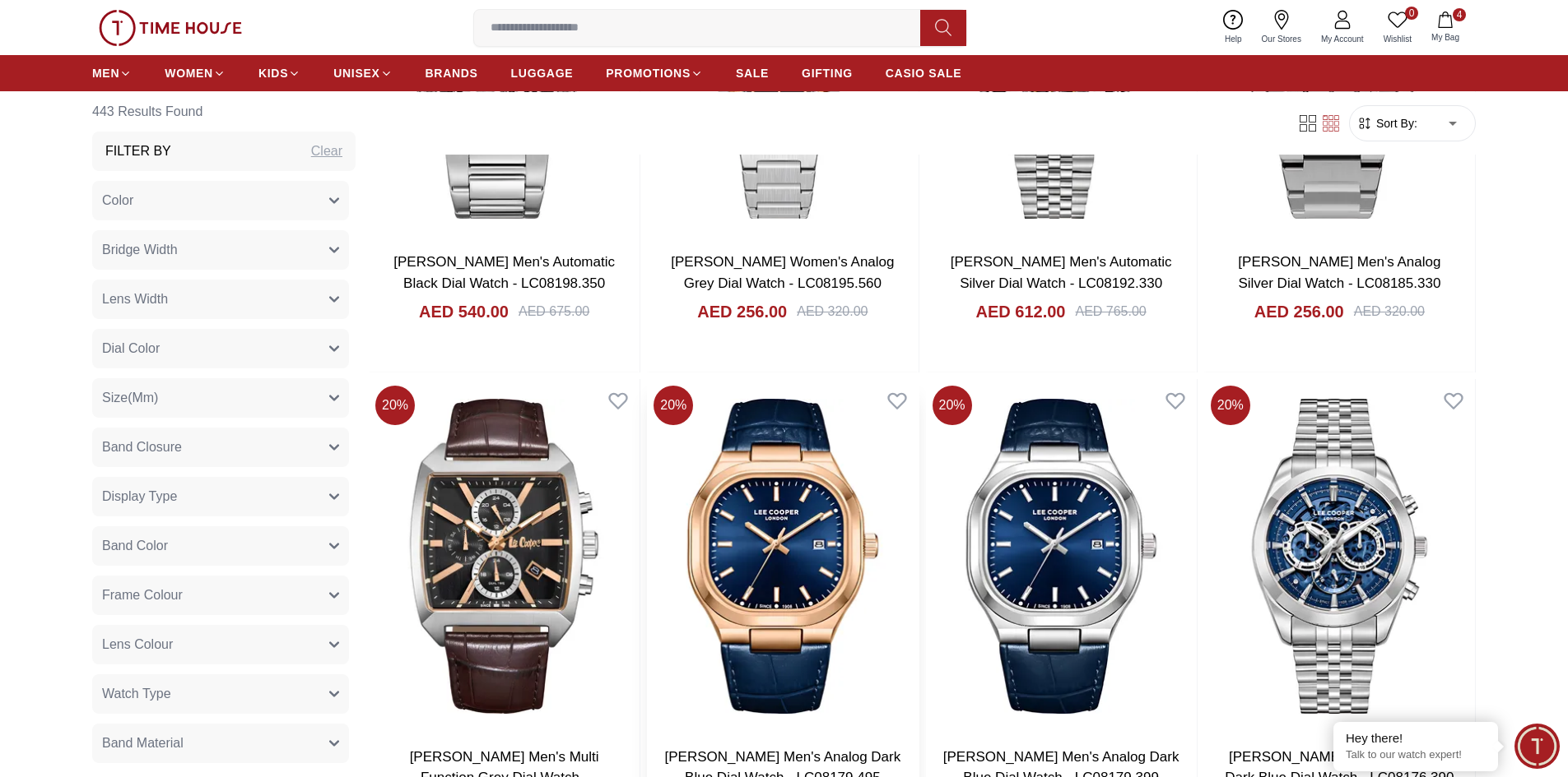
scroll to position [2714, 0]
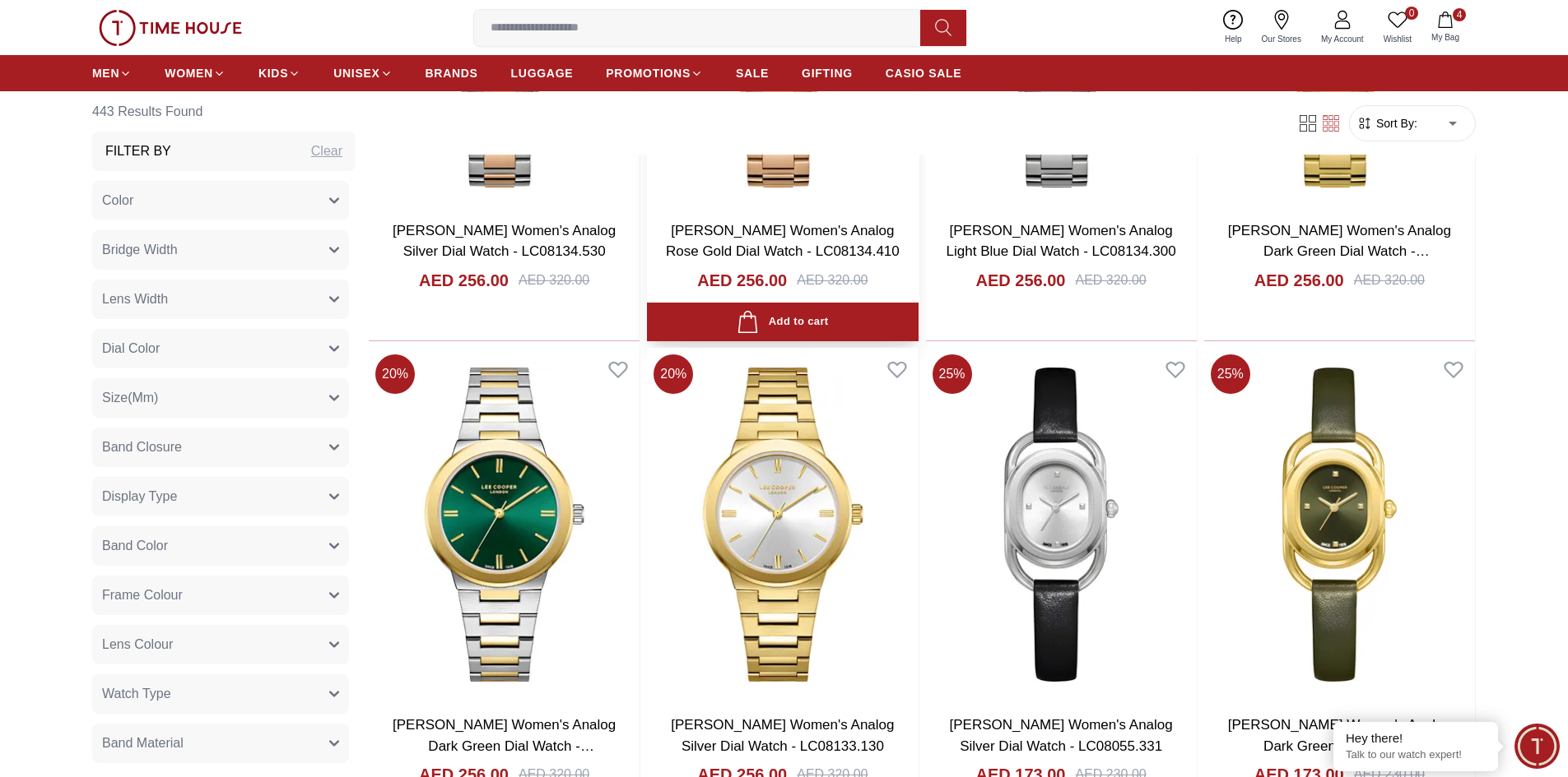
scroll to position [5264, 0]
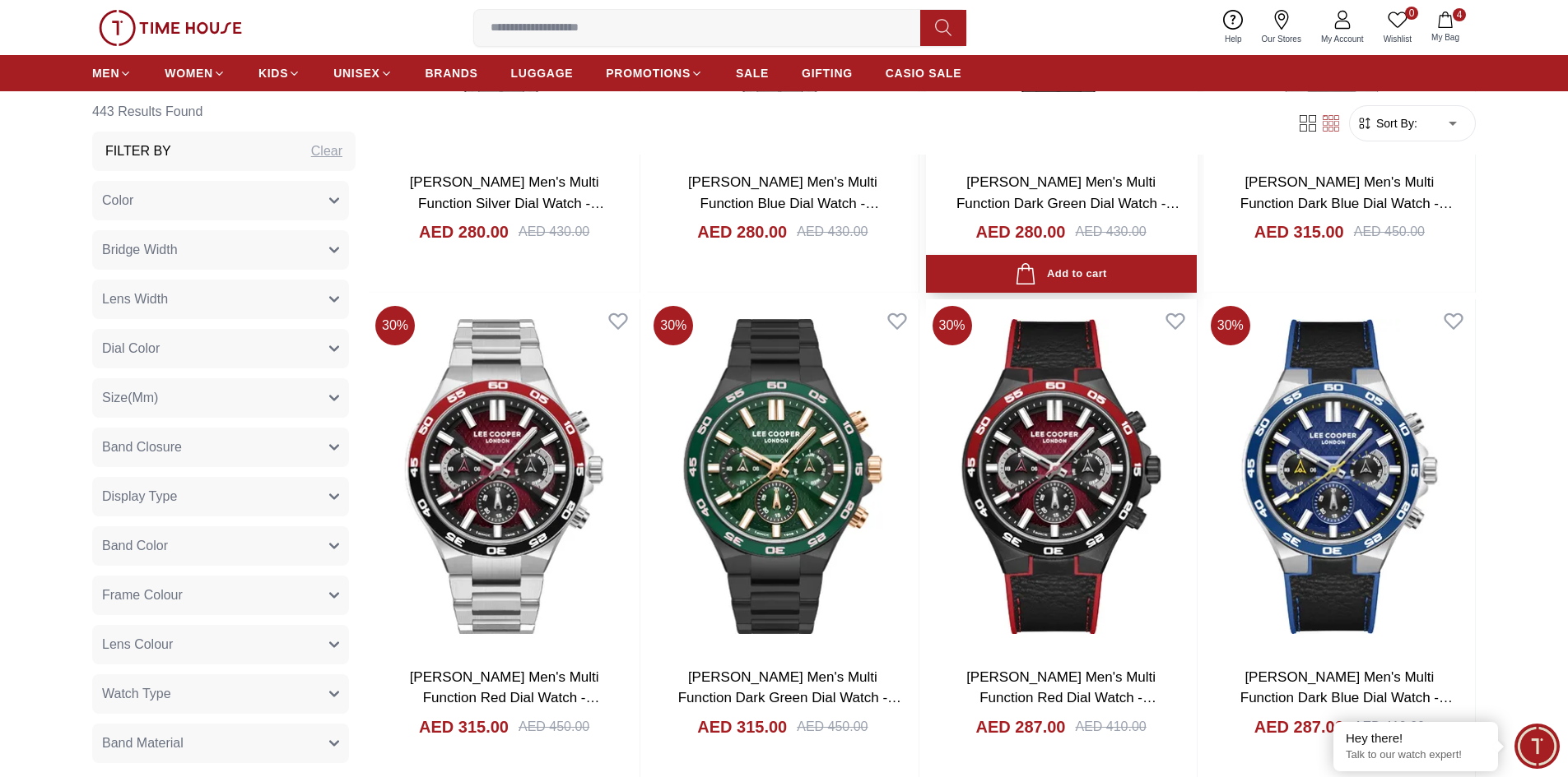
scroll to position [10117, 0]
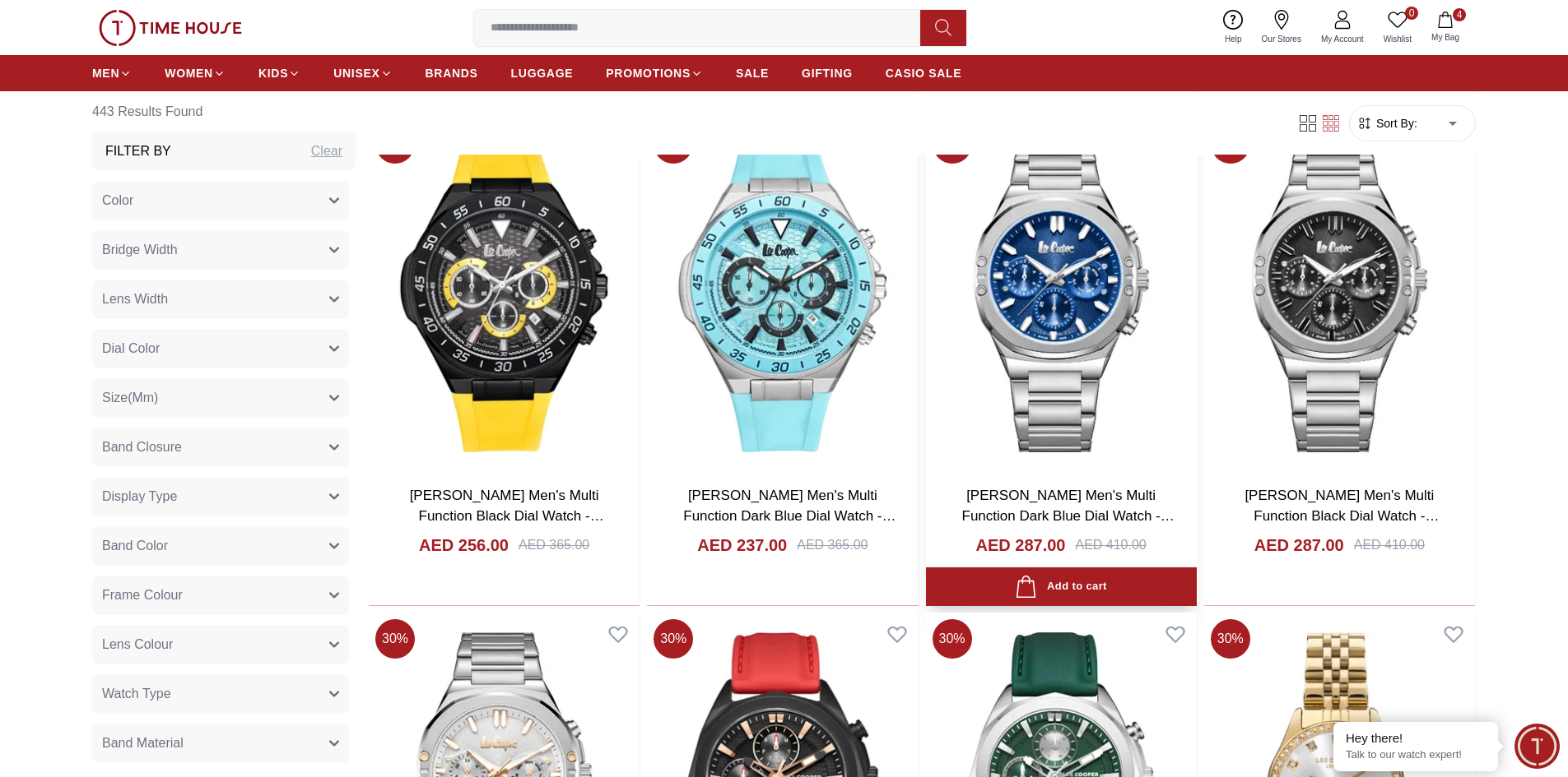
scroll to position [11762, 0]
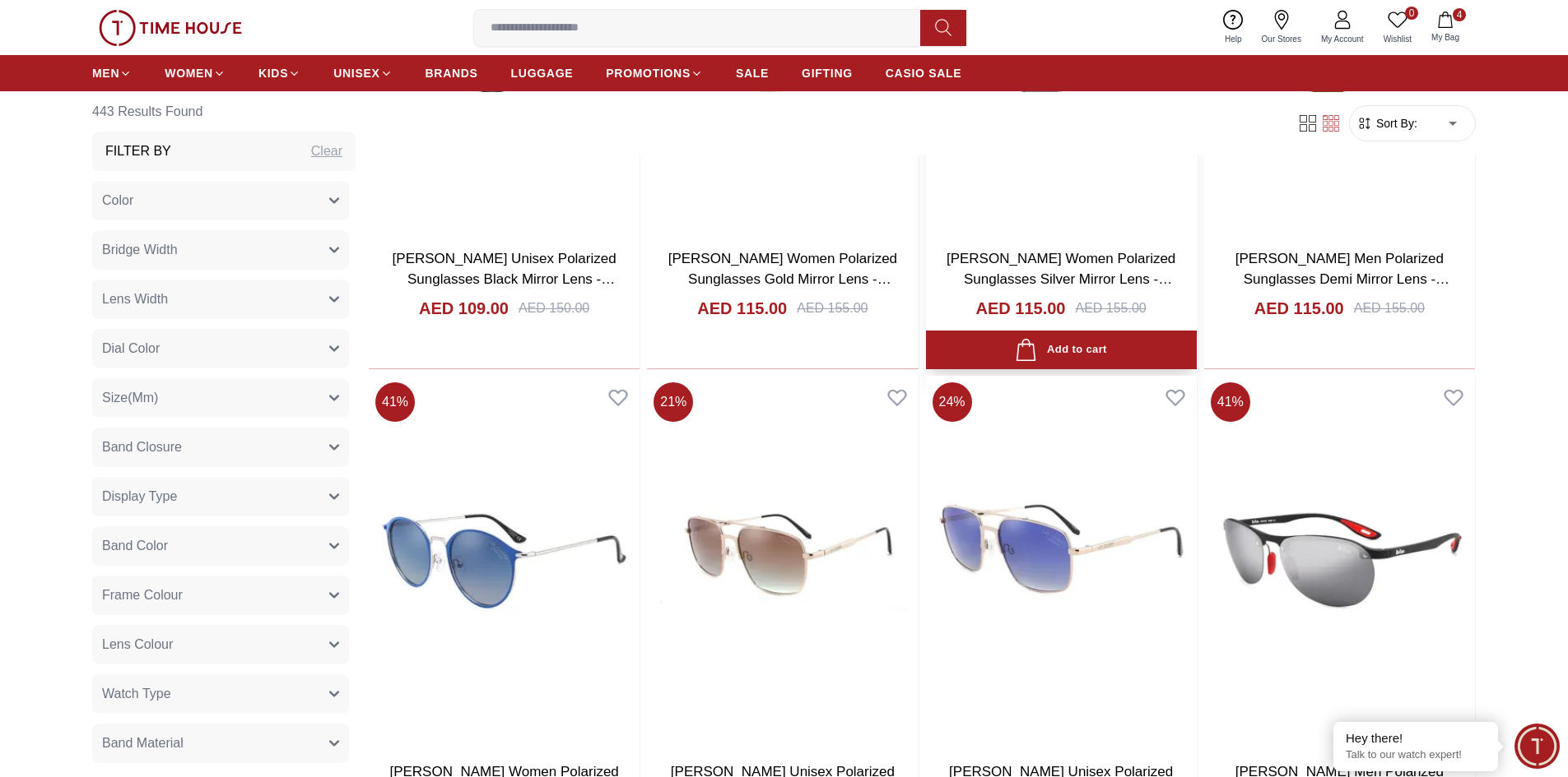
scroll to position [15353, 0]
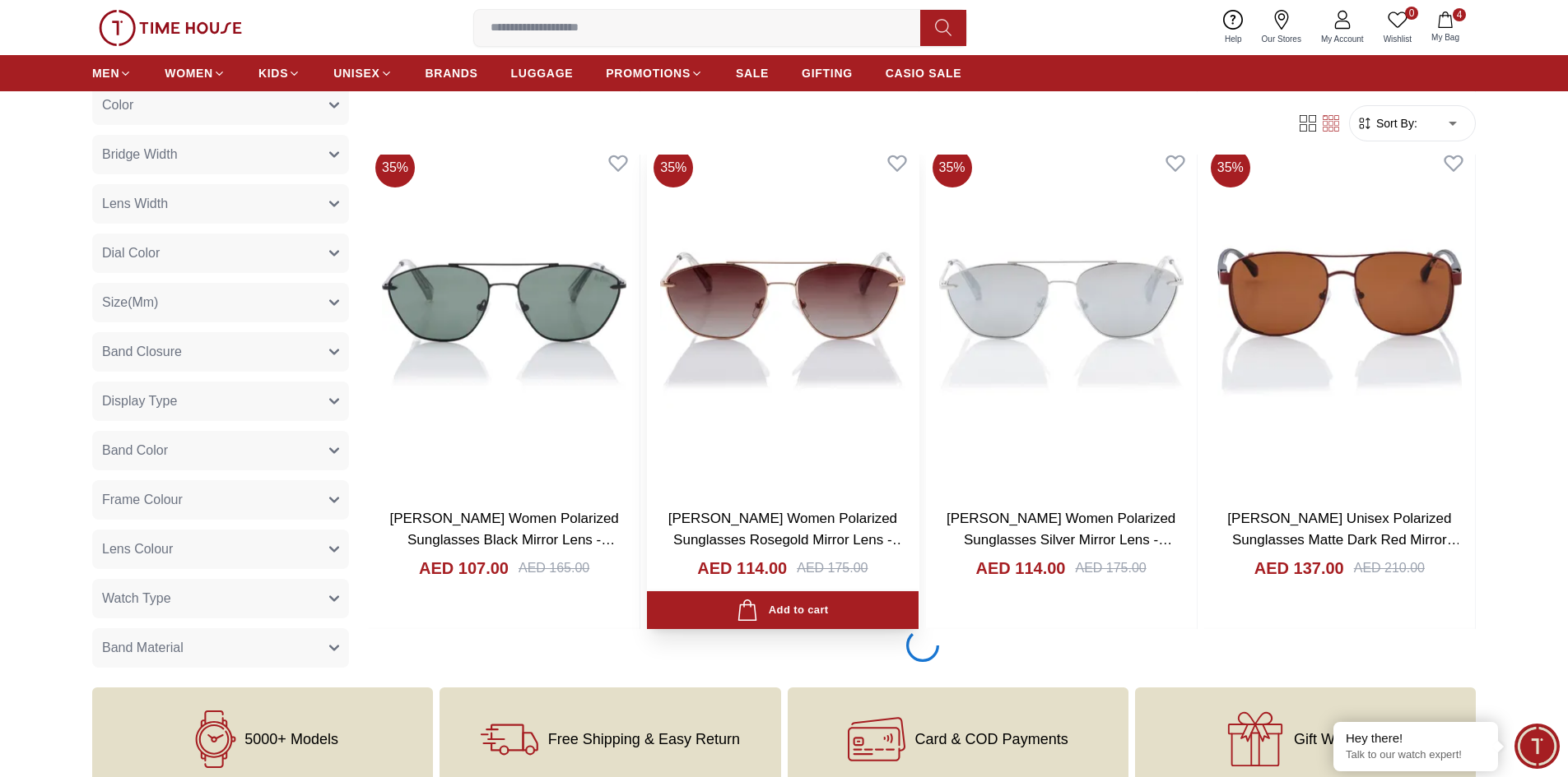
scroll to position [20535, 0]
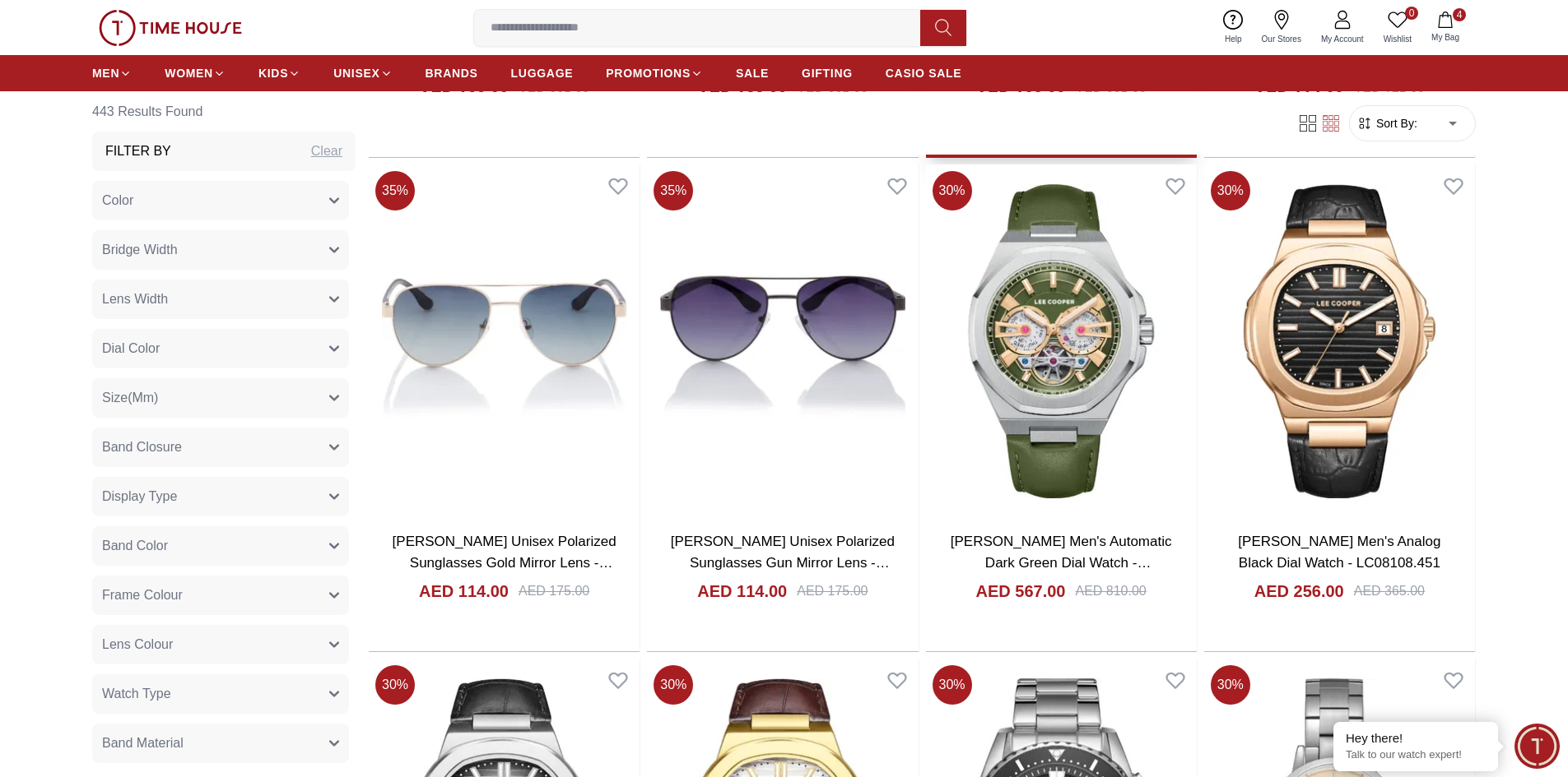
scroll to position [23743, 0]
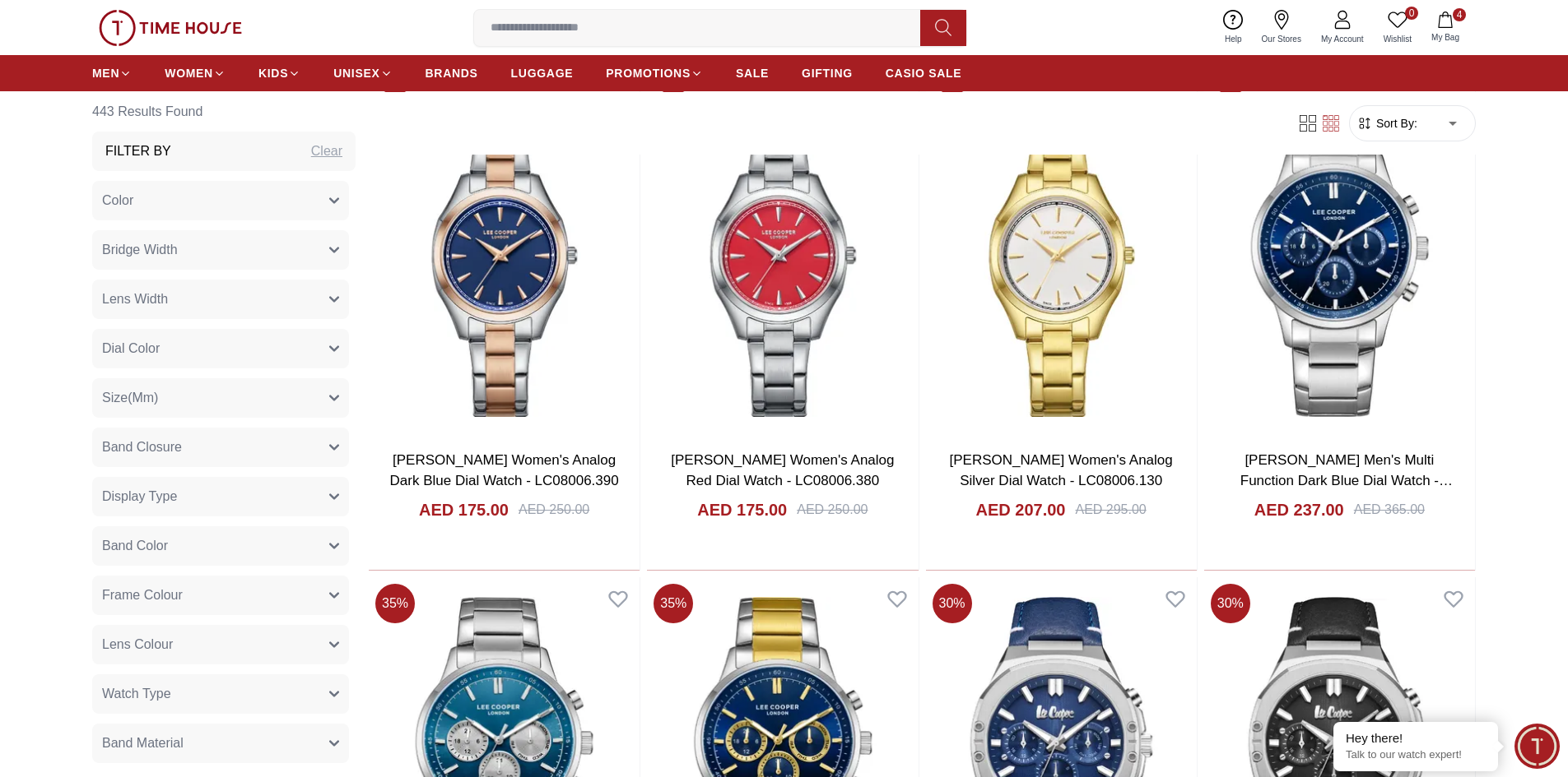
scroll to position [27691, 0]
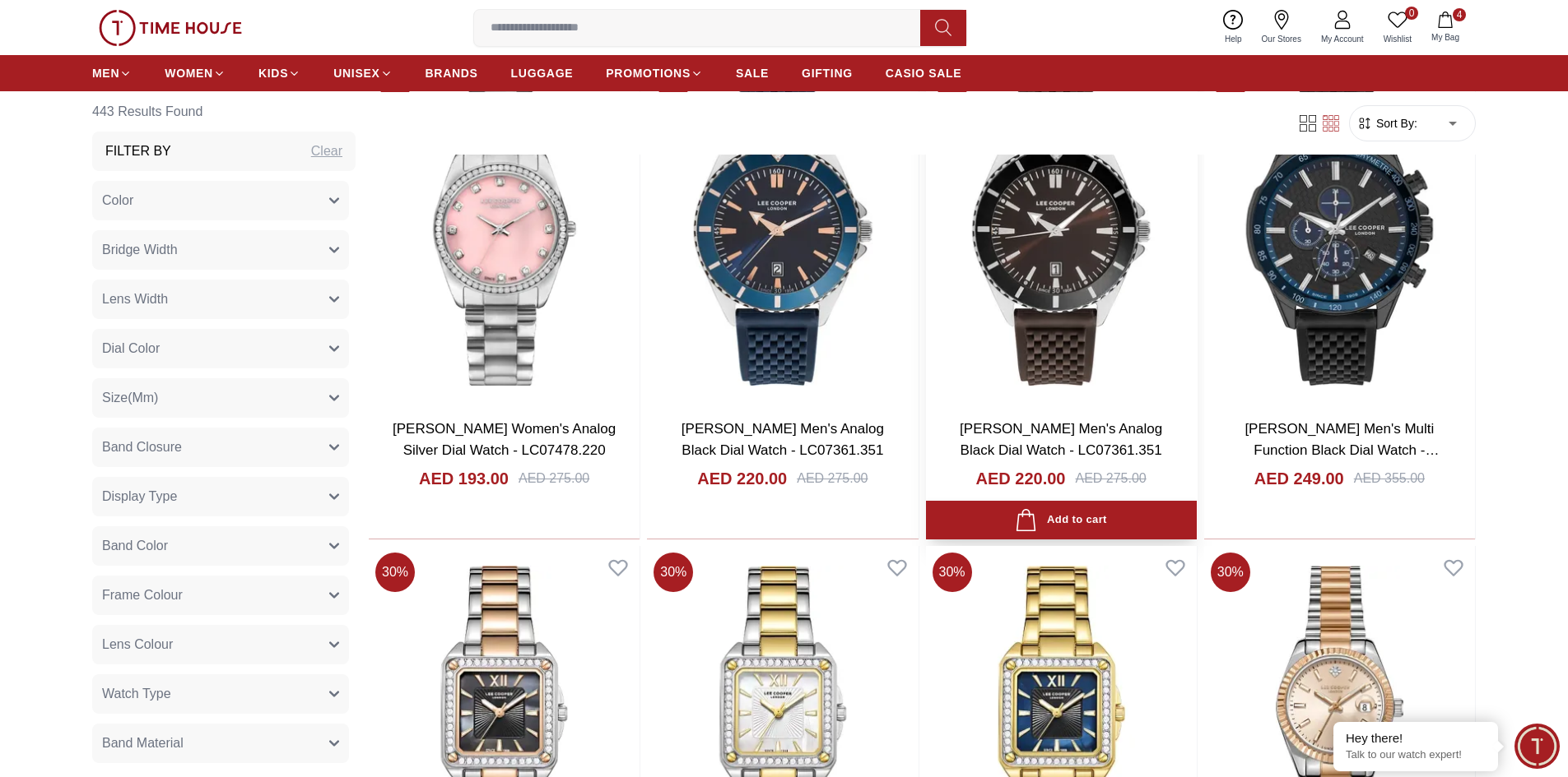
scroll to position [29664, 0]
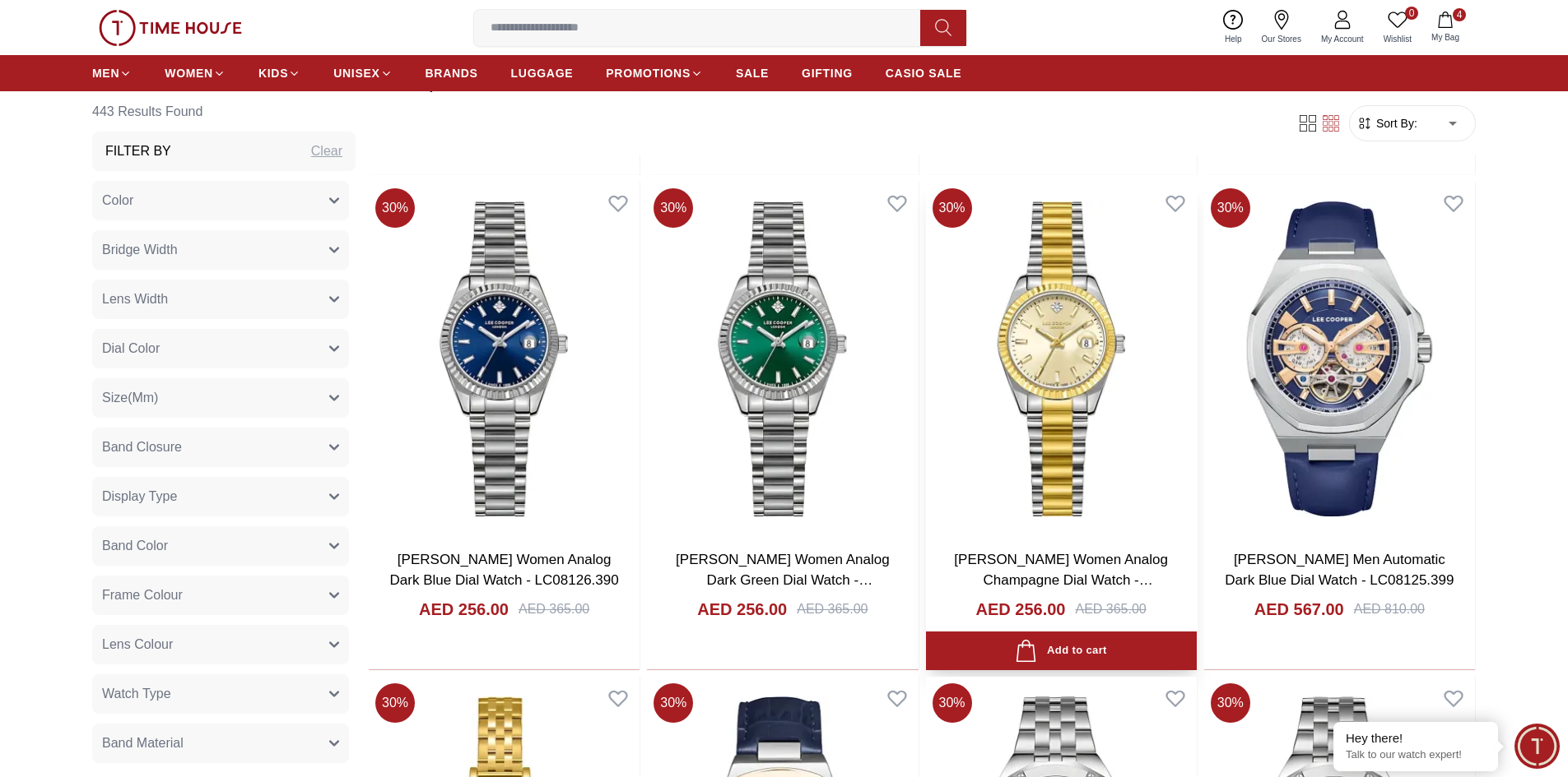
scroll to position [31474, 0]
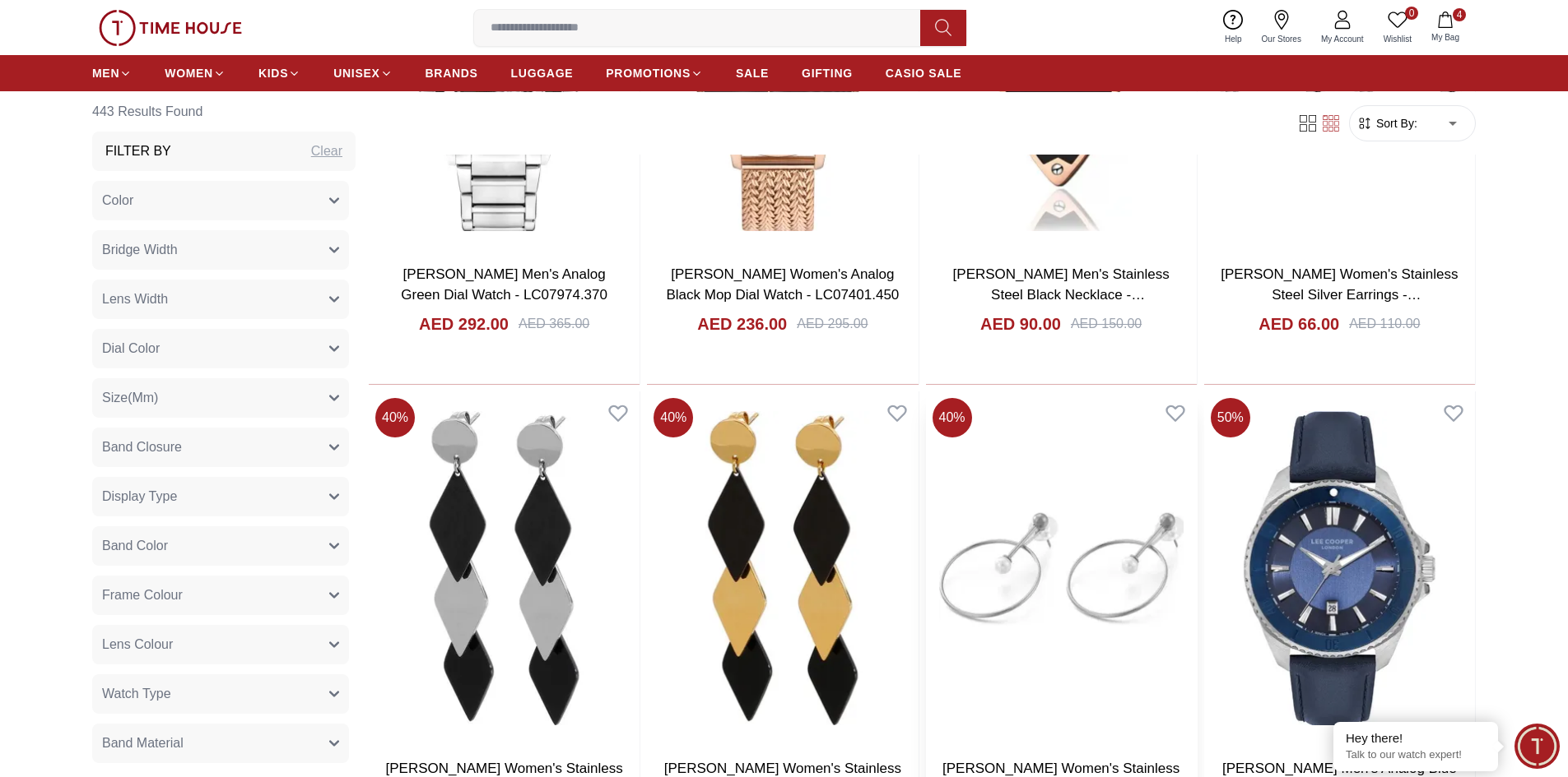
scroll to position [34353, 0]
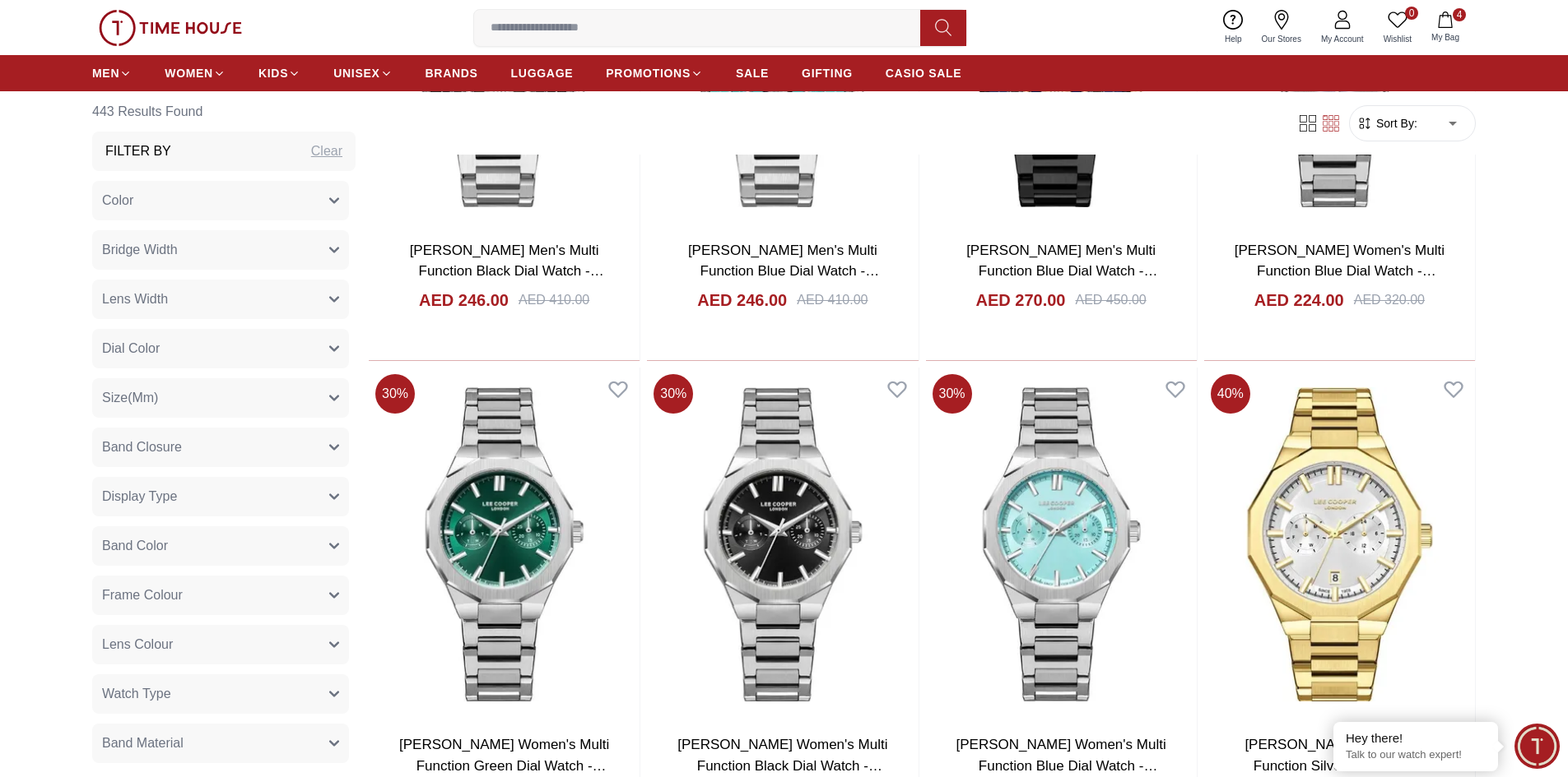
scroll to position [37538, 0]
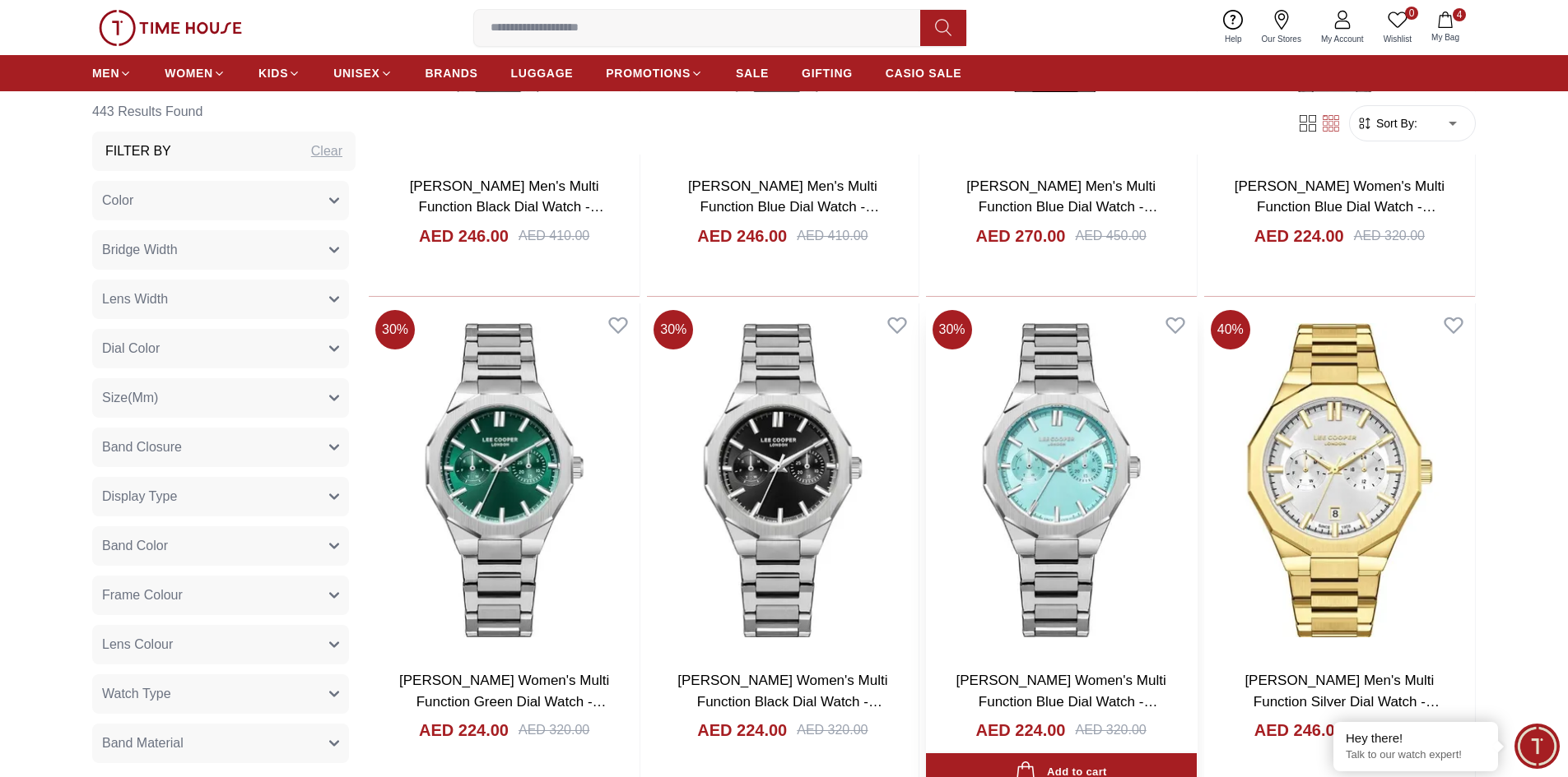
scroll to position [37967, 0]
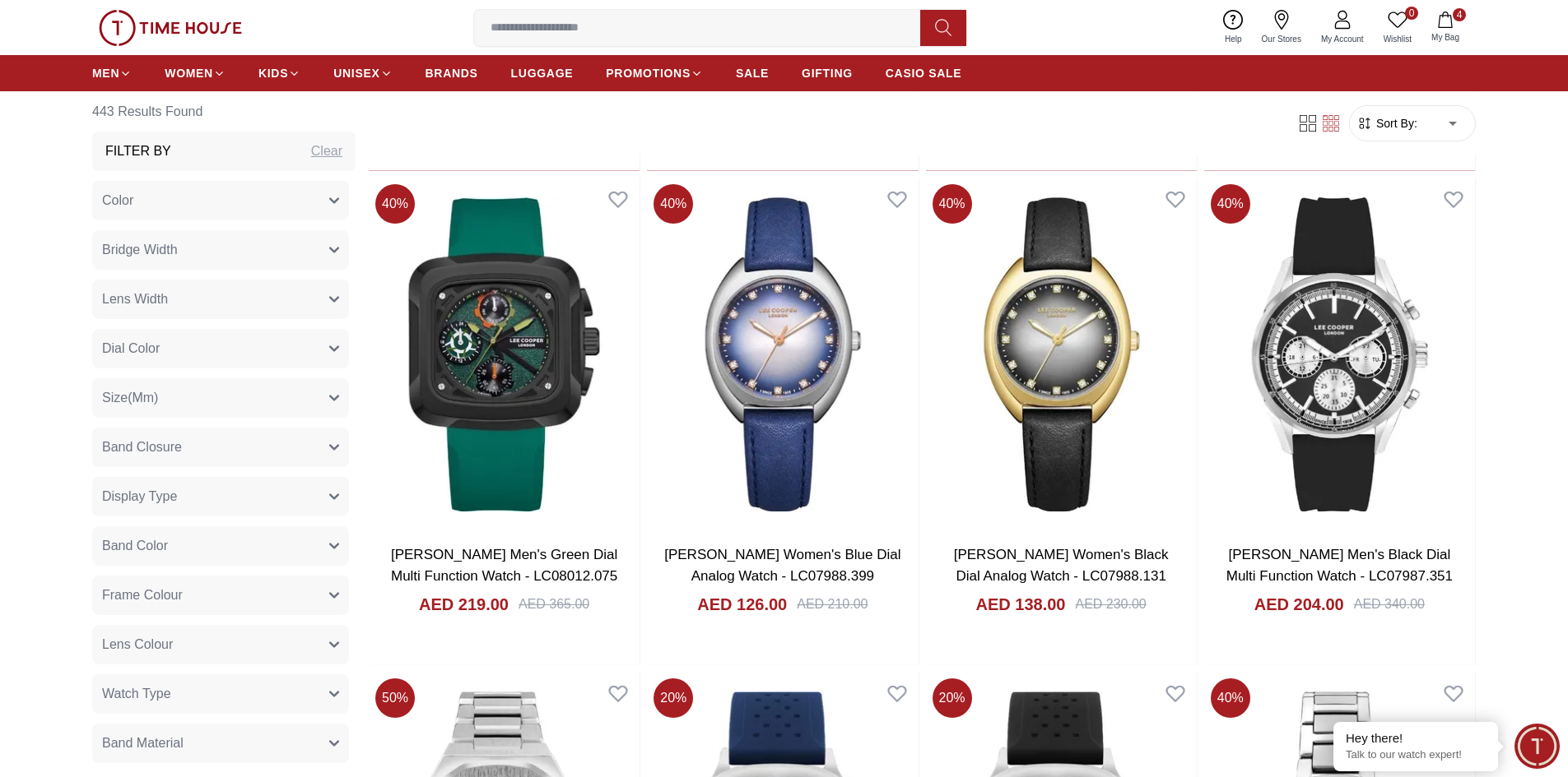
scroll to position [42327, 0]
